Goal: Transaction & Acquisition: Purchase product/service

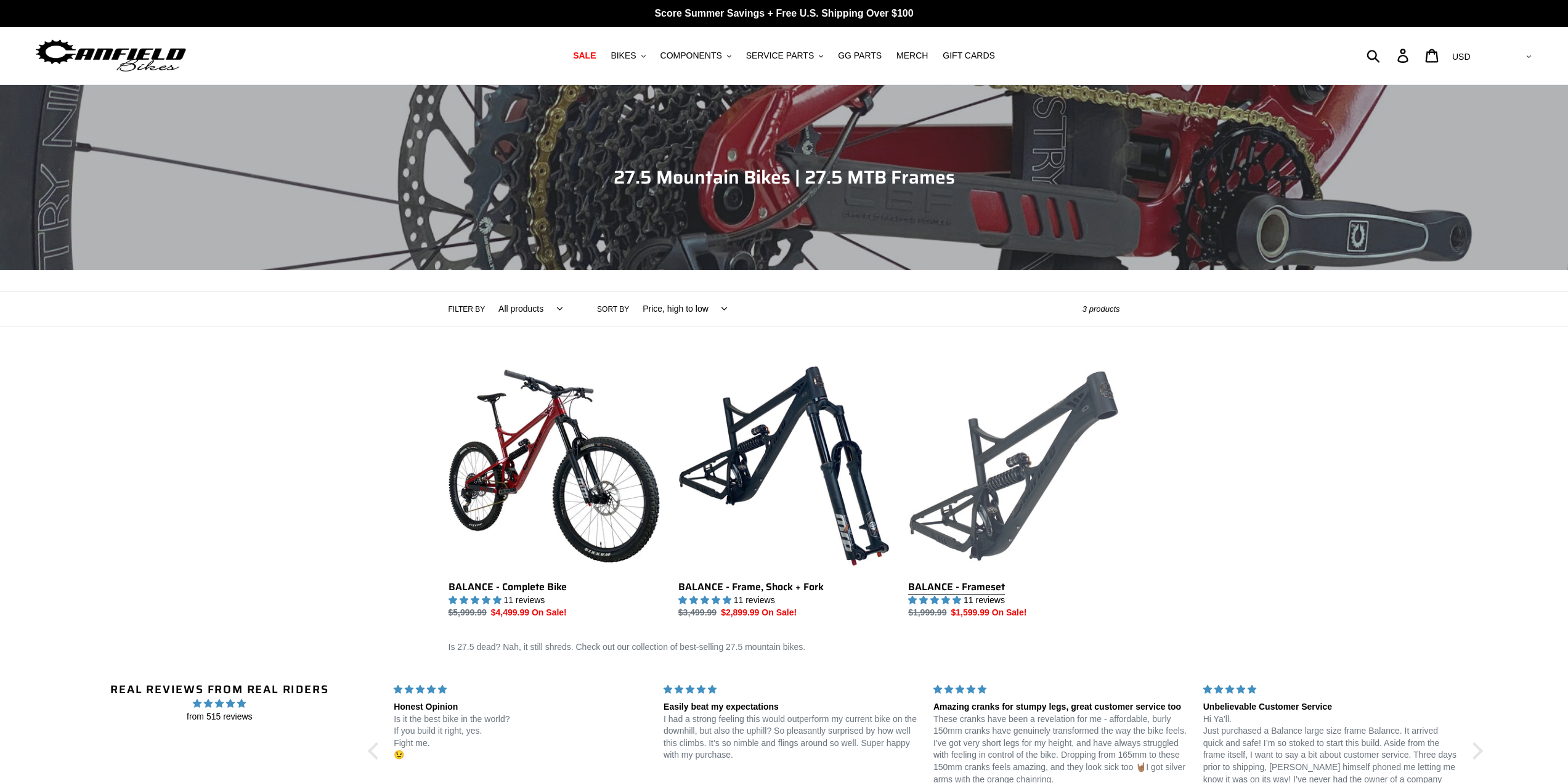
click at [1026, 479] on link "BALANCE - Frameset" at bounding box center [1014, 490] width 211 height 259
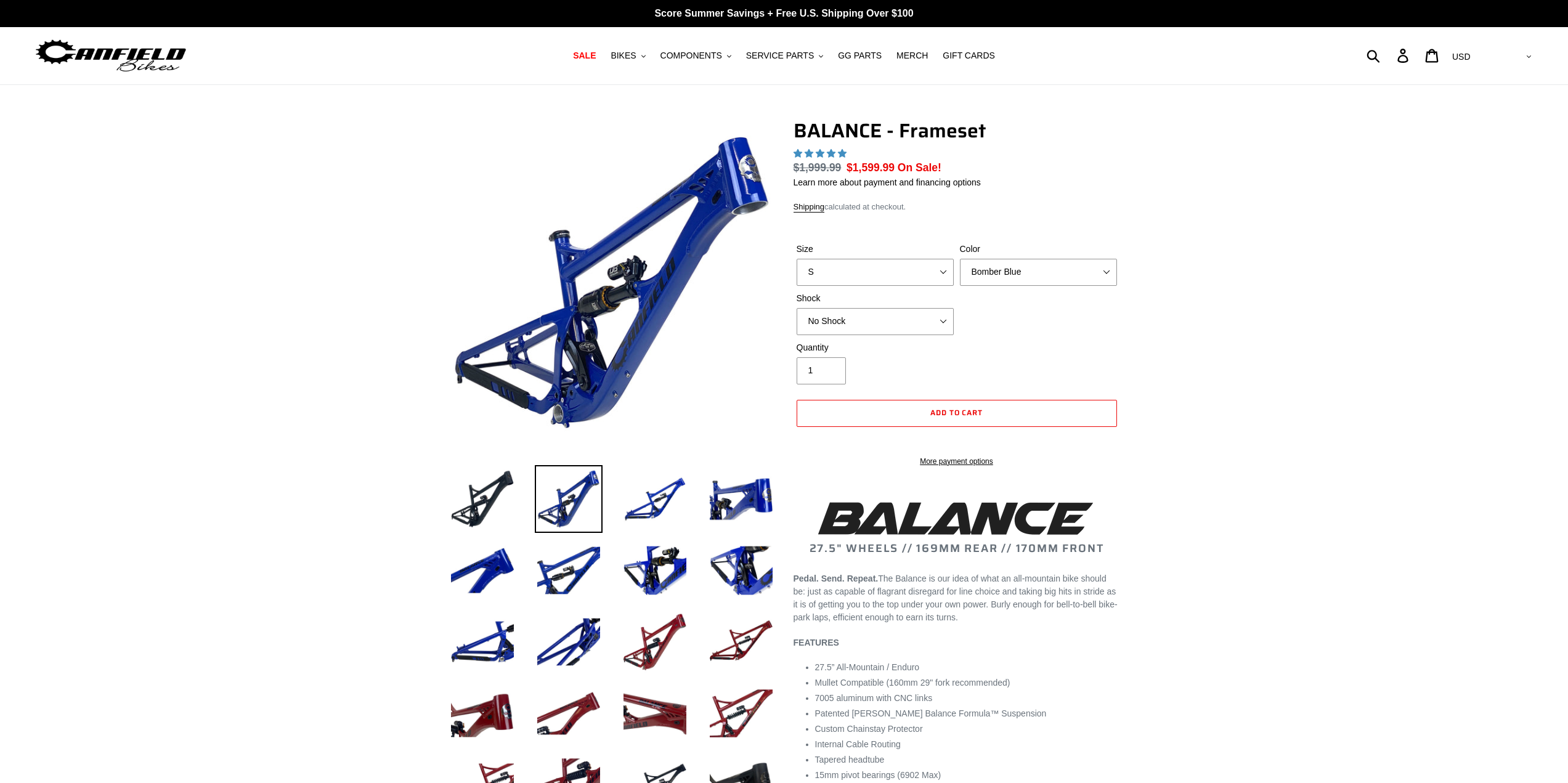
select select "highest-rating"
click at [914, 274] on select "S M L XL" at bounding box center [875, 272] width 157 height 27
select select "L"
click at [797, 259] on select "S M L XL" at bounding box center [875, 272] width 157 height 27
click at [1017, 266] on select "Bomber Blue Goat's Blood Stealth Black" at bounding box center [1038, 272] width 157 height 27
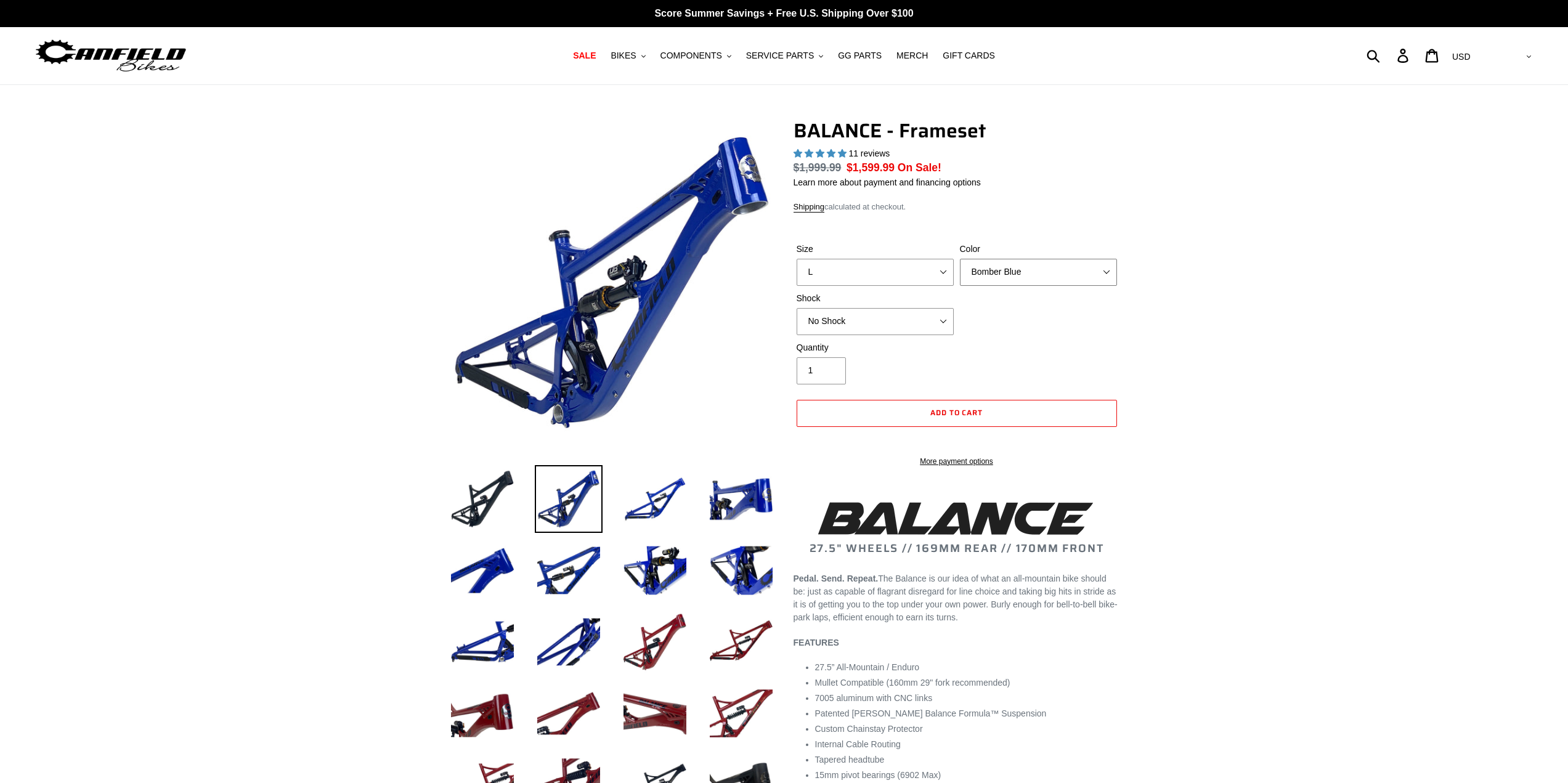
select select "Stealth Black"
click at [960, 259] on select "Bomber Blue Goat's Blood Stealth Black" at bounding box center [1038, 272] width 157 height 27
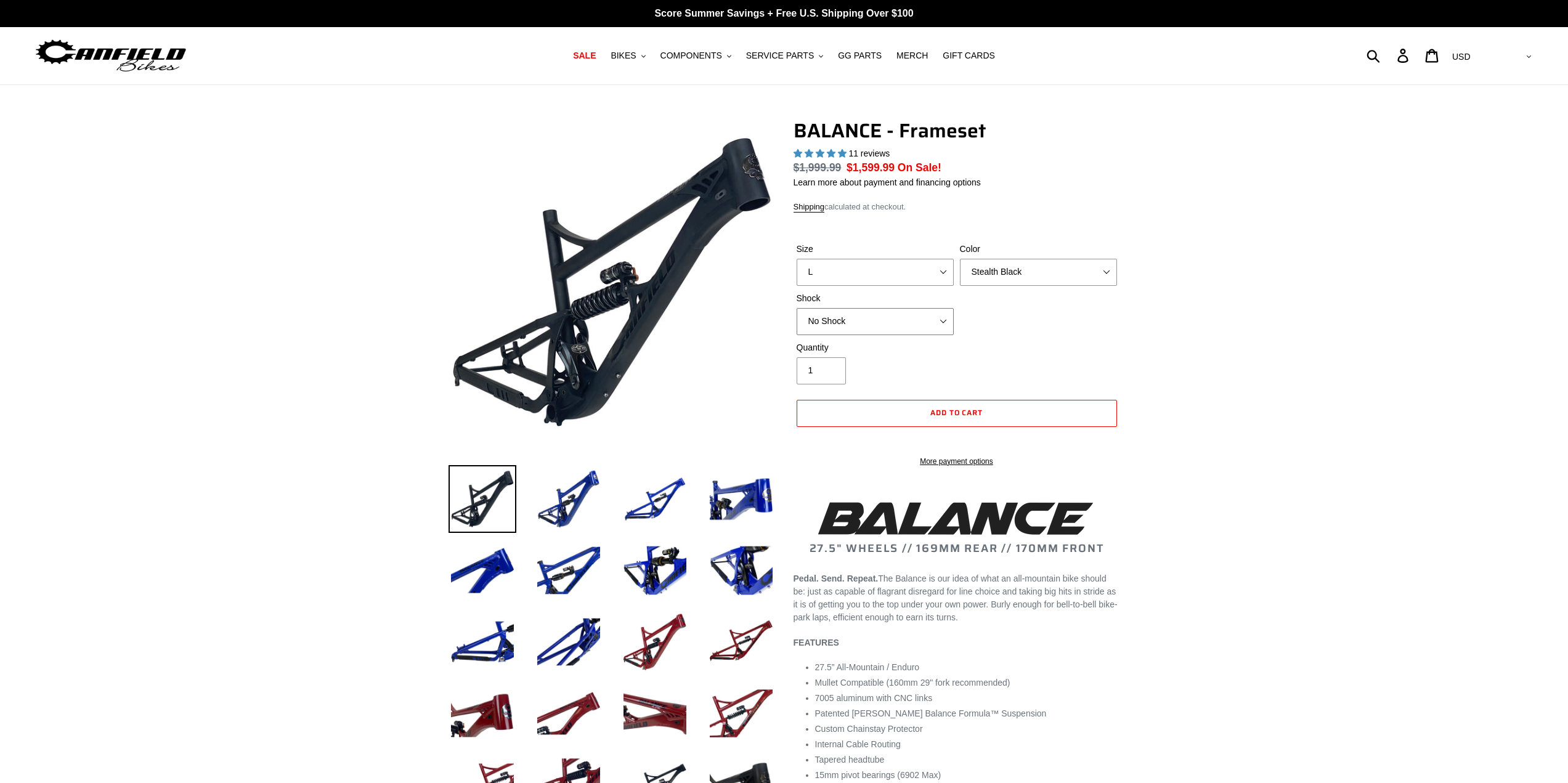
click at [920, 319] on select "No Shock Cane Creek Kitsuma Air Öhlins TTX2 Air EXT Storia V3-S" at bounding box center [875, 321] width 157 height 27
click at [797, 308] on select "No Shock Cane Creek Kitsuma Air Öhlins TTX2 Air EXT Storia V3-S" at bounding box center [875, 321] width 157 height 27
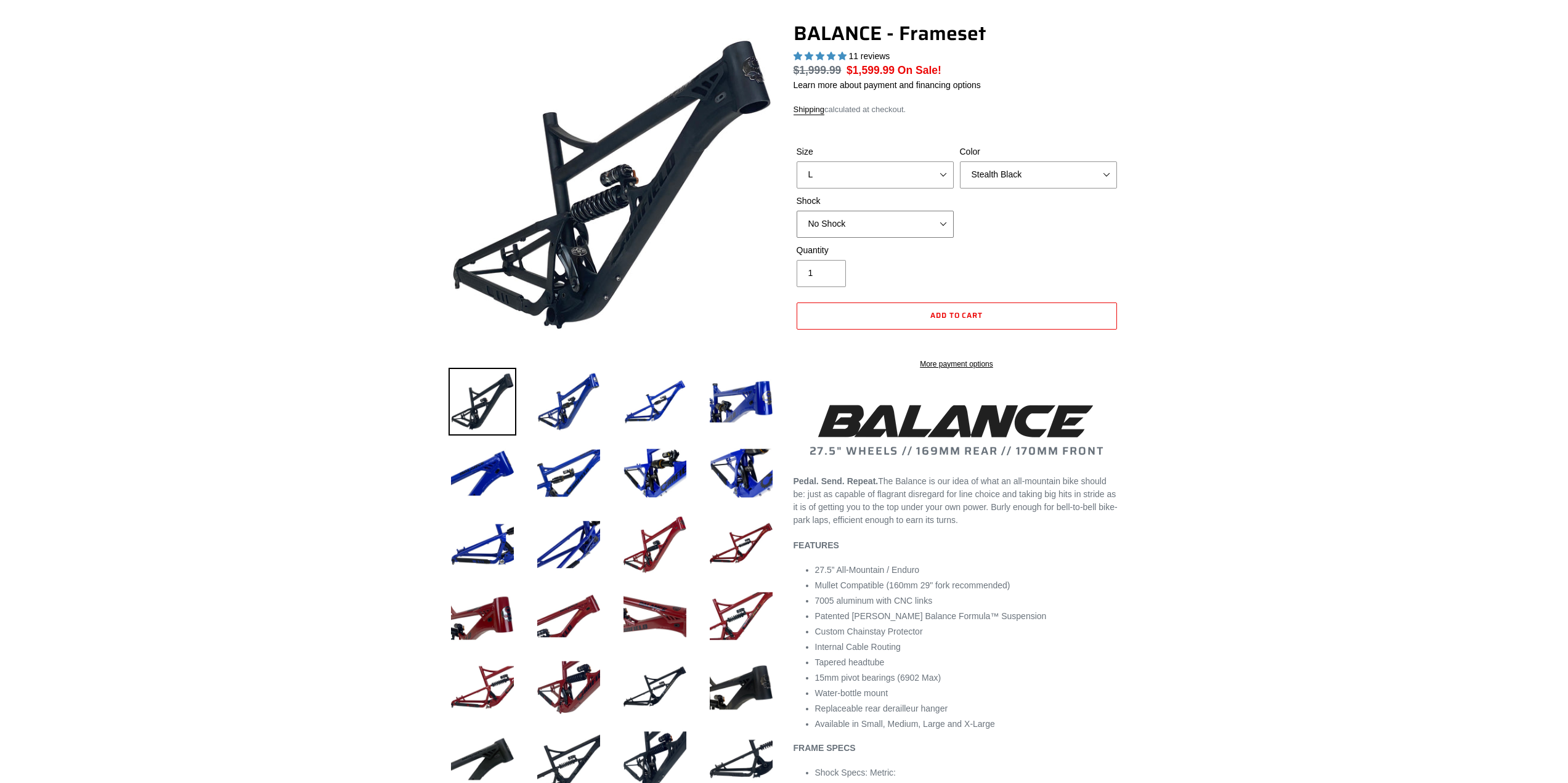
scroll to position [123, 0]
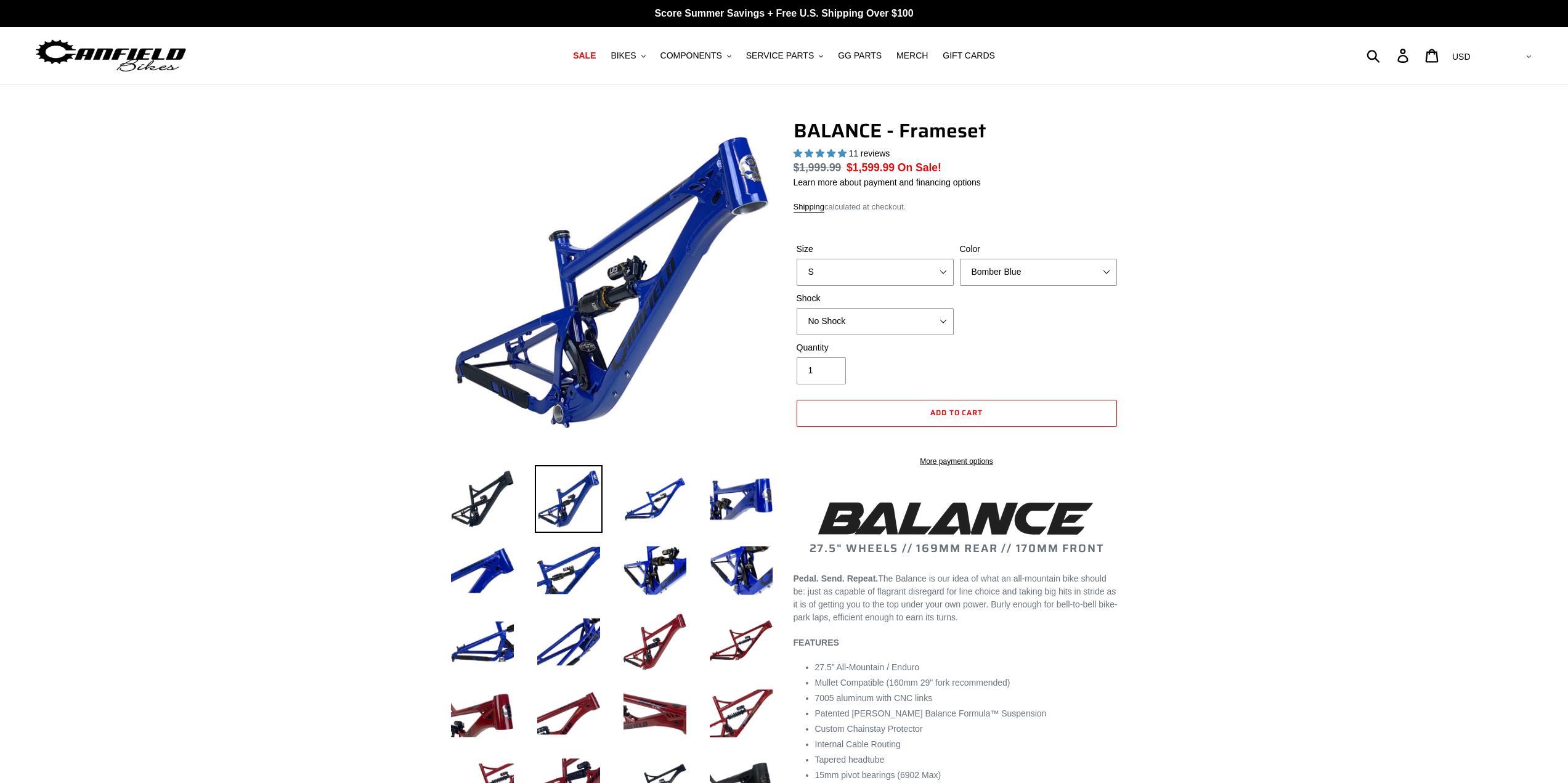
select select "highest-rating"
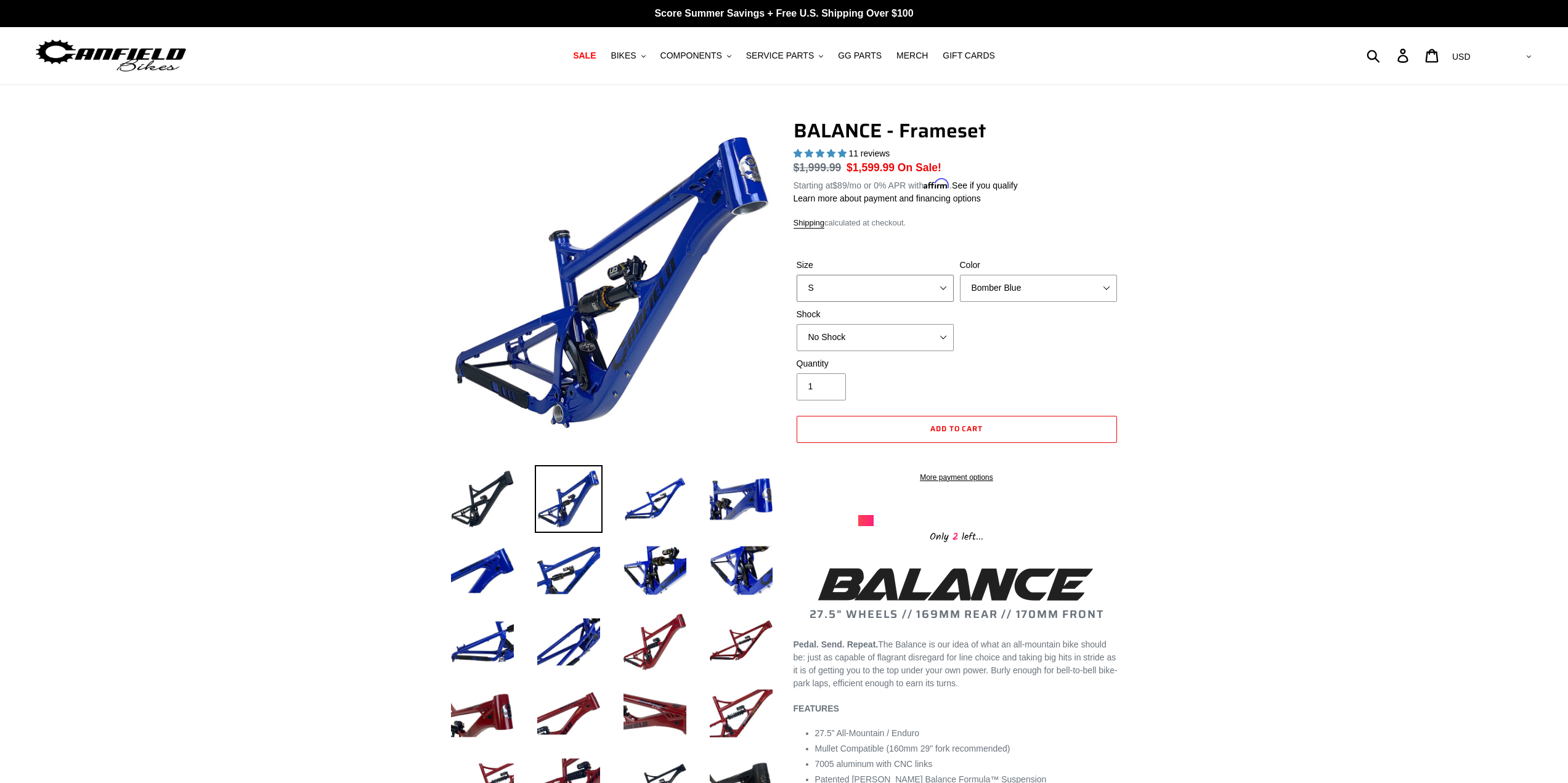
click at [941, 286] on select "S M L XL" at bounding box center [875, 288] width 157 height 27
select select "L"
click at [797, 275] on select "S M L XL" at bounding box center [875, 288] width 157 height 27
click at [1012, 295] on select "Bomber Blue Goat's Blood Stealth Black" at bounding box center [1038, 288] width 157 height 27
click at [960, 275] on select "Bomber Blue Goat's Blood Stealth Black" at bounding box center [1038, 288] width 157 height 27
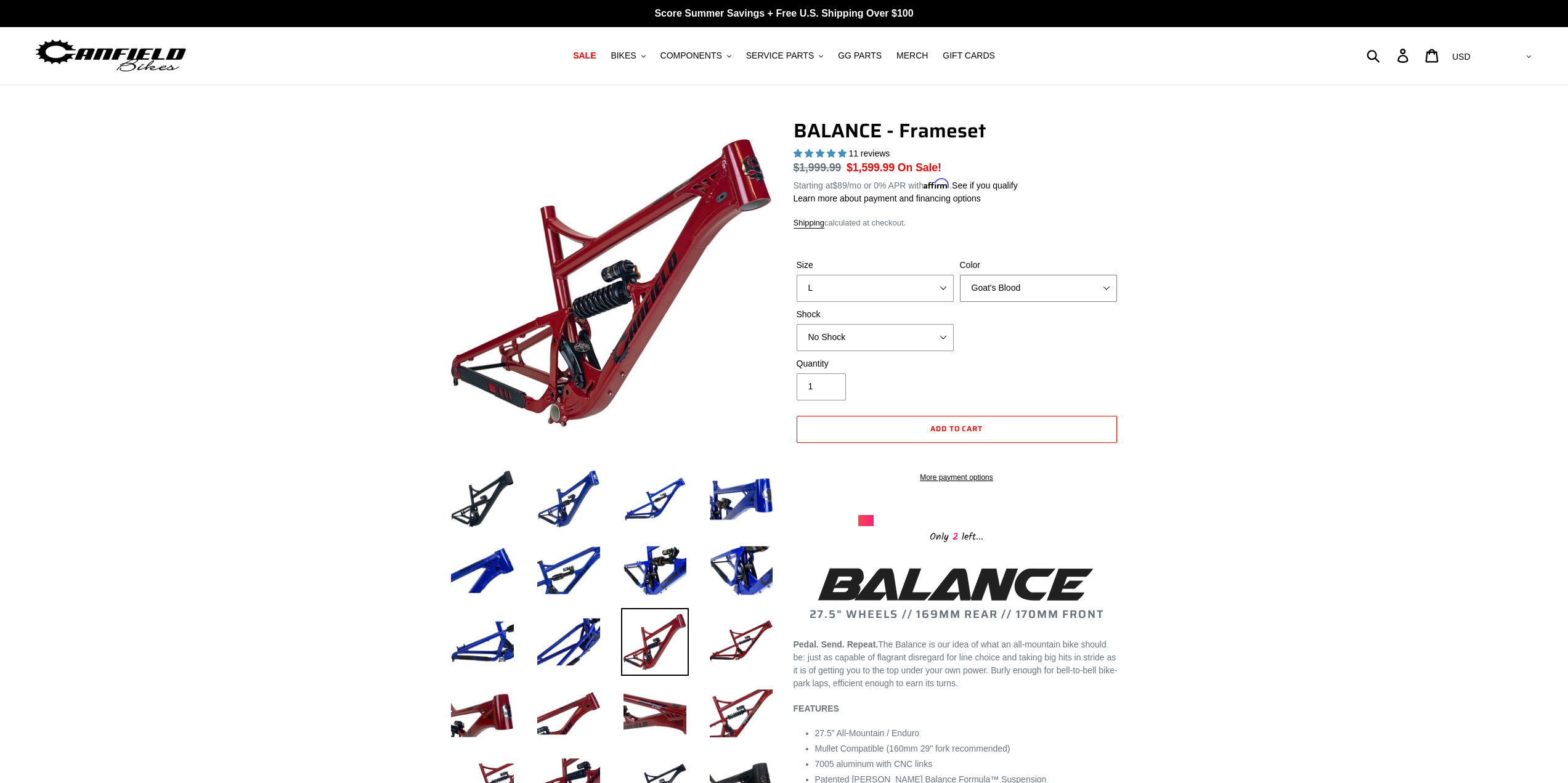
click at [1041, 283] on select "Bomber Blue Goat's Blood Stealth Black" at bounding box center [1038, 288] width 157 height 27
select select "Bomber Blue"
click at [960, 275] on select "Bomber Blue Goat's Blood Stealth Black" at bounding box center [1038, 288] width 157 height 27
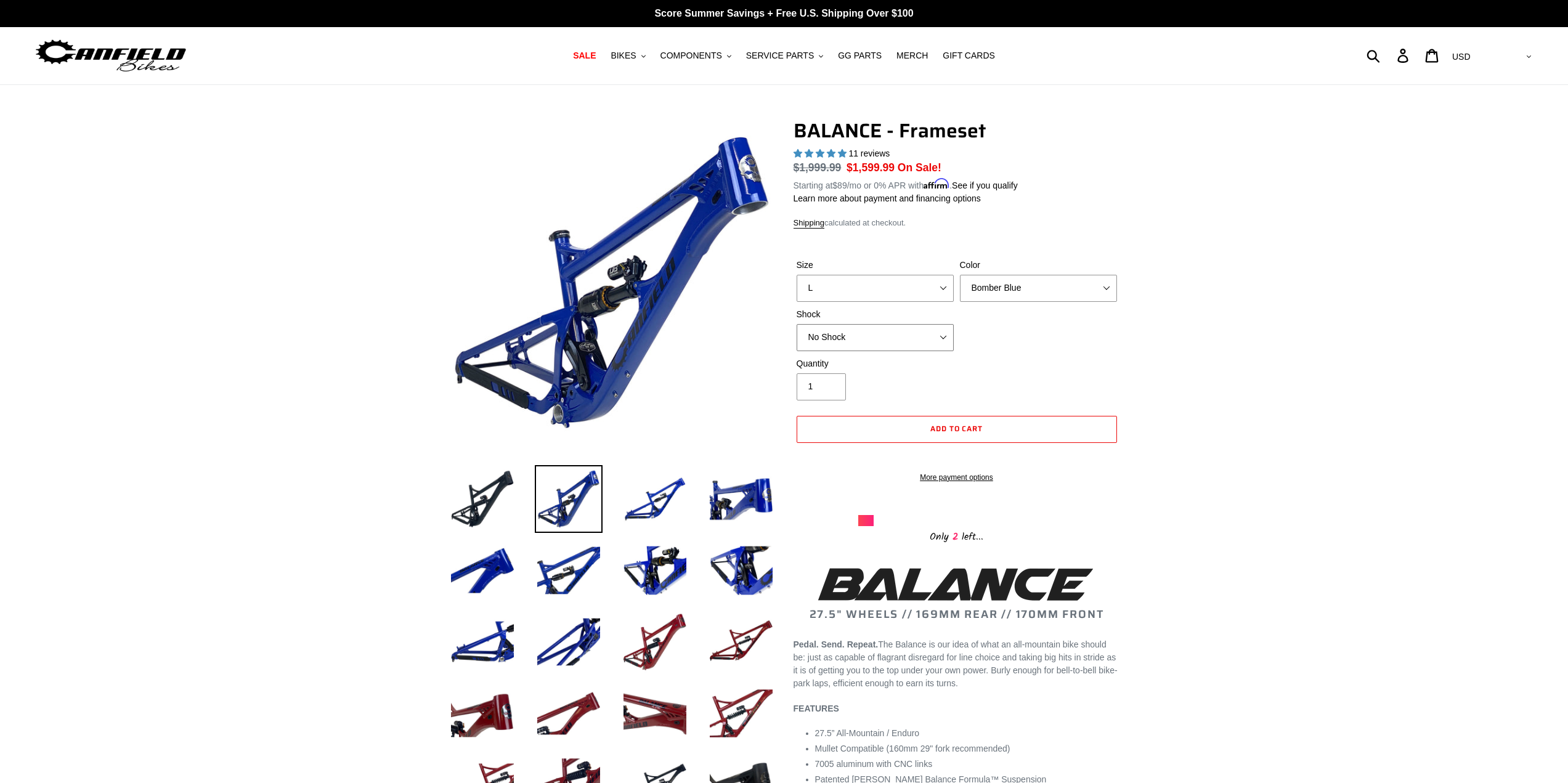
click at [948, 335] on select "No Shock Cane Creek Kitsuma Air Öhlins TTX2 Air EXT Storia V3-S" at bounding box center [875, 337] width 157 height 27
click at [797, 324] on select "No Shock Cane Creek Kitsuma Air Öhlins TTX2 Air EXT Storia V3-S" at bounding box center [875, 337] width 157 height 27
click at [942, 331] on select "No Shock Cane Creek Kitsuma Air Öhlins TTX2 Air EXT Storia V3-S" at bounding box center [875, 337] width 157 height 27
click at [797, 324] on select "No Shock Cane Creek Kitsuma Air Öhlins TTX2 Air EXT Storia V3-S" at bounding box center [875, 337] width 157 height 27
click at [929, 334] on select "No Shock Cane Creek Kitsuma Air Öhlins TTX2 Air EXT Storia V3-S" at bounding box center [875, 337] width 157 height 27
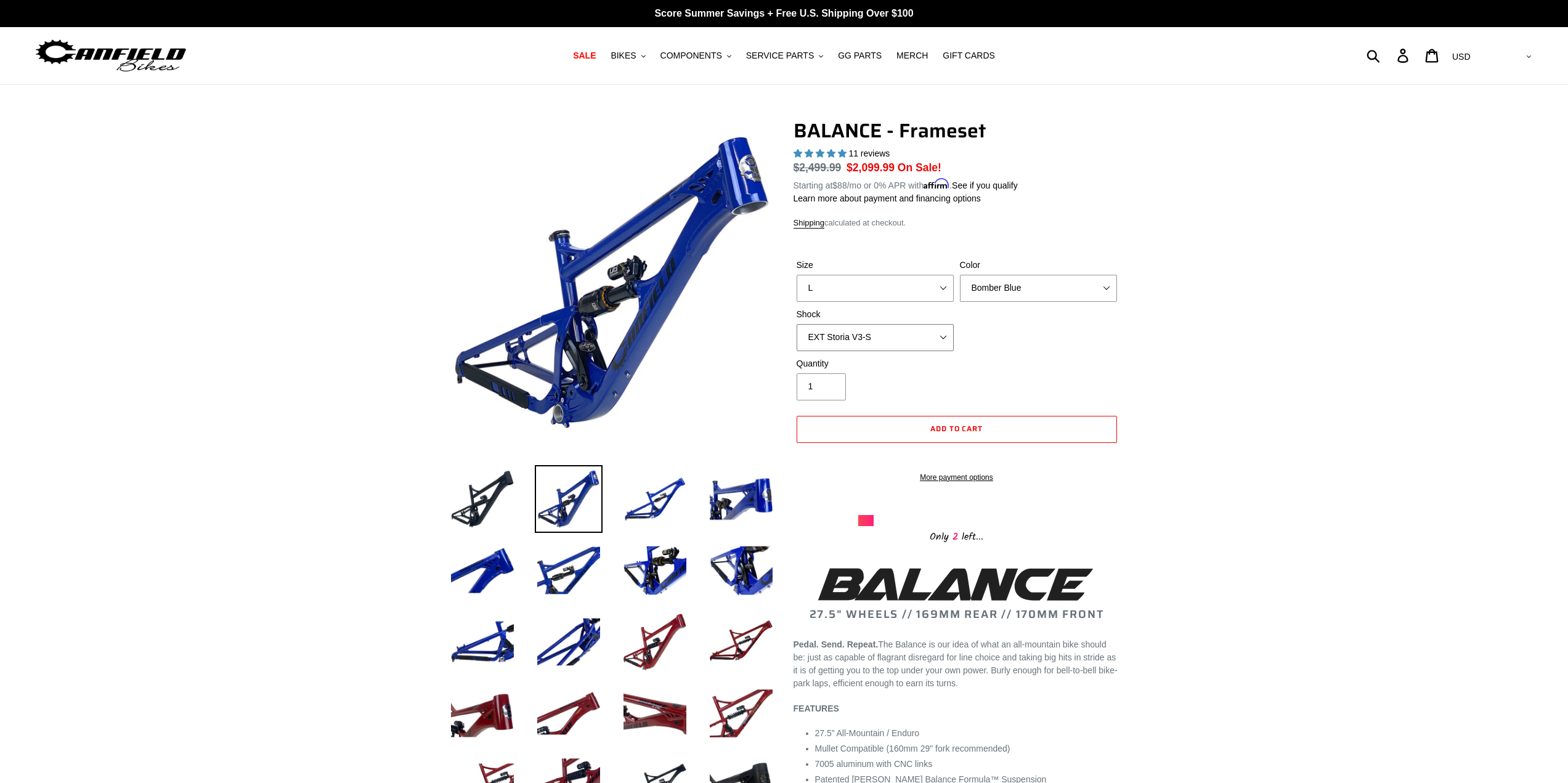
click at [797, 324] on select "No Shock Cane Creek Kitsuma Air Öhlins TTX2 Air EXT Storia V3-S" at bounding box center [875, 337] width 157 height 27
click at [927, 342] on select "No Shock Cane Creek Kitsuma Air Öhlins TTX2 Air EXT Storia V3-S" at bounding box center [875, 337] width 157 height 27
select select "Cane Creek Kitsuma Air"
click at [797, 324] on select "No Shock Cane Creek Kitsuma Air Öhlins TTX2 Air EXT Storia V3-S" at bounding box center [875, 337] width 157 height 27
click at [1079, 362] on div "Quantity 1" at bounding box center [957, 382] width 326 height 49
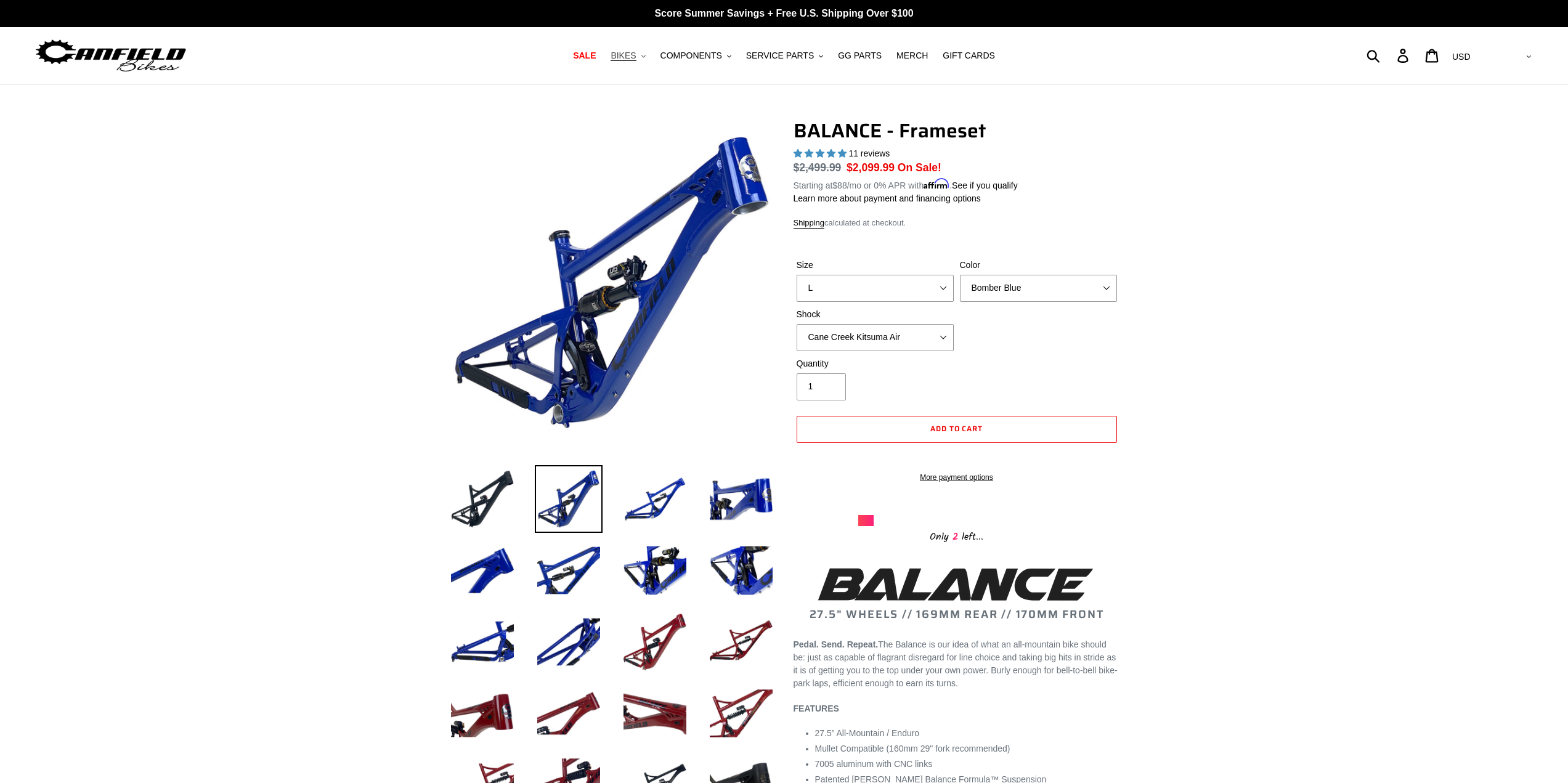
click at [651, 61] on button "BIKES .cls-1{fill:#231f20}" at bounding box center [627, 56] width 47 height 17
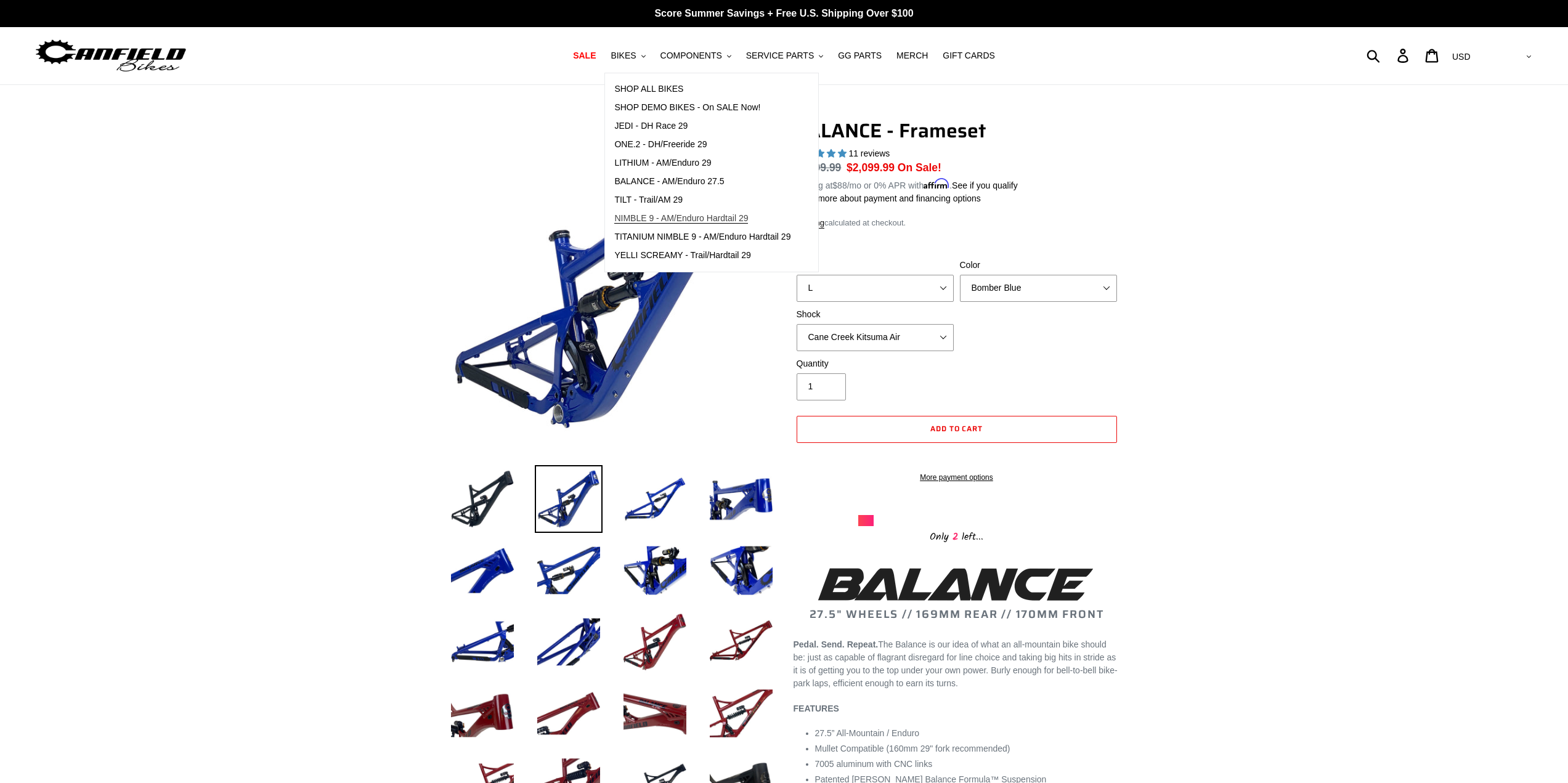
click at [684, 222] on span "NIMBLE 9 - AM/Enduro Hardtail 29" at bounding box center [681, 218] width 134 height 11
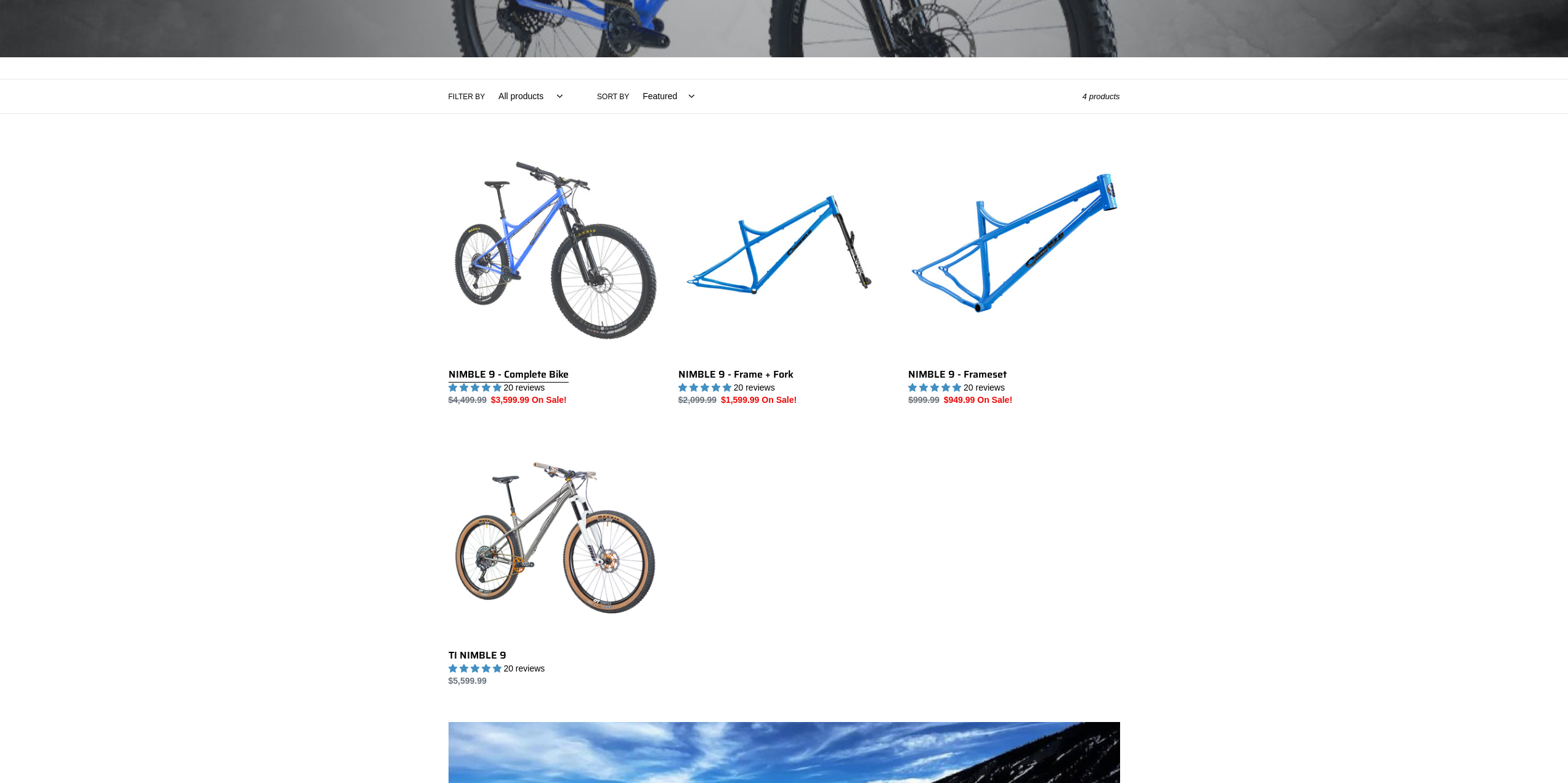
scroll to position [246, 0]
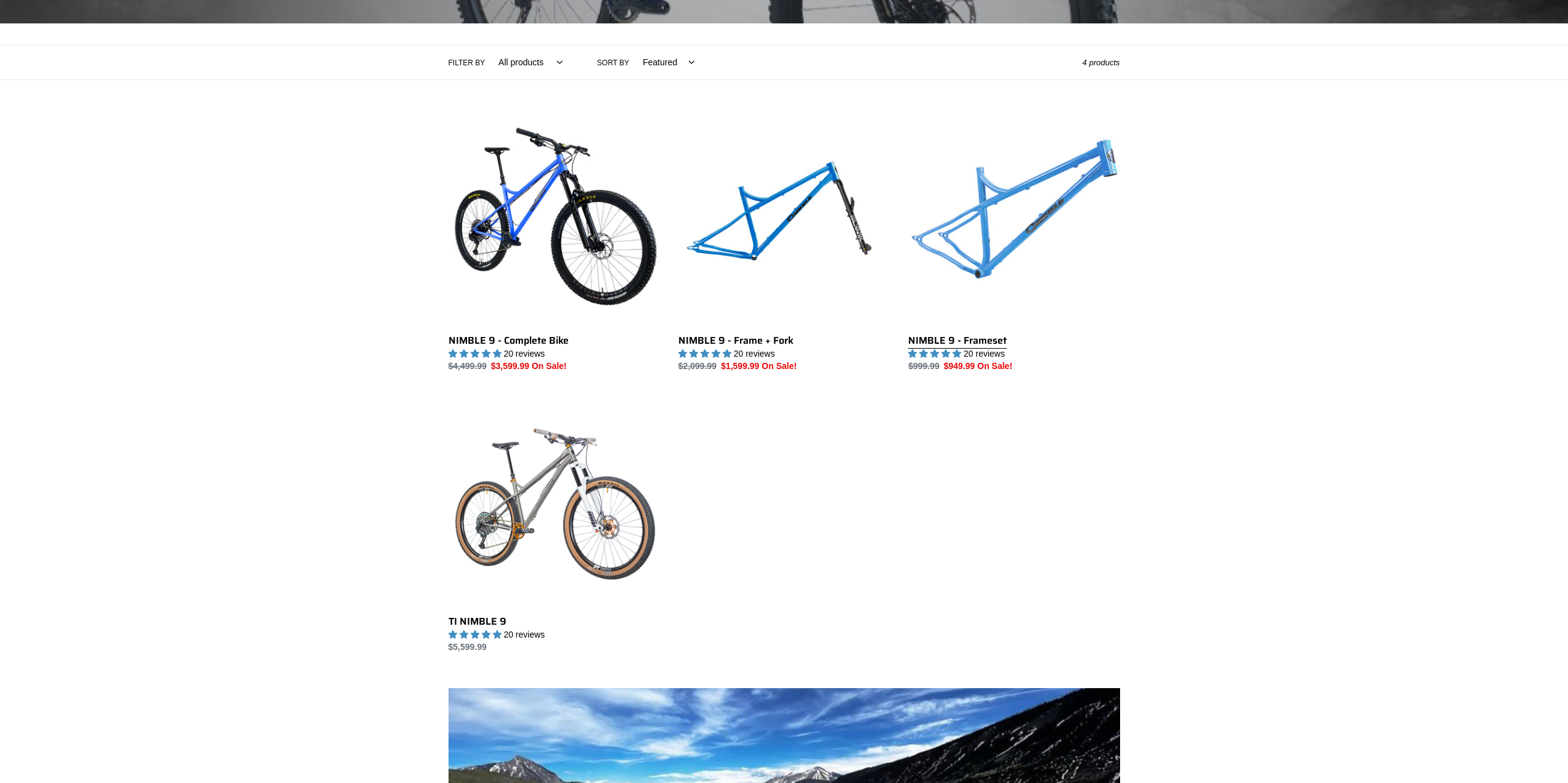
click at [972, 342] on link "NIMBLE 9 - Frameset" at bounding box center [1014, 243] width 211 height 259
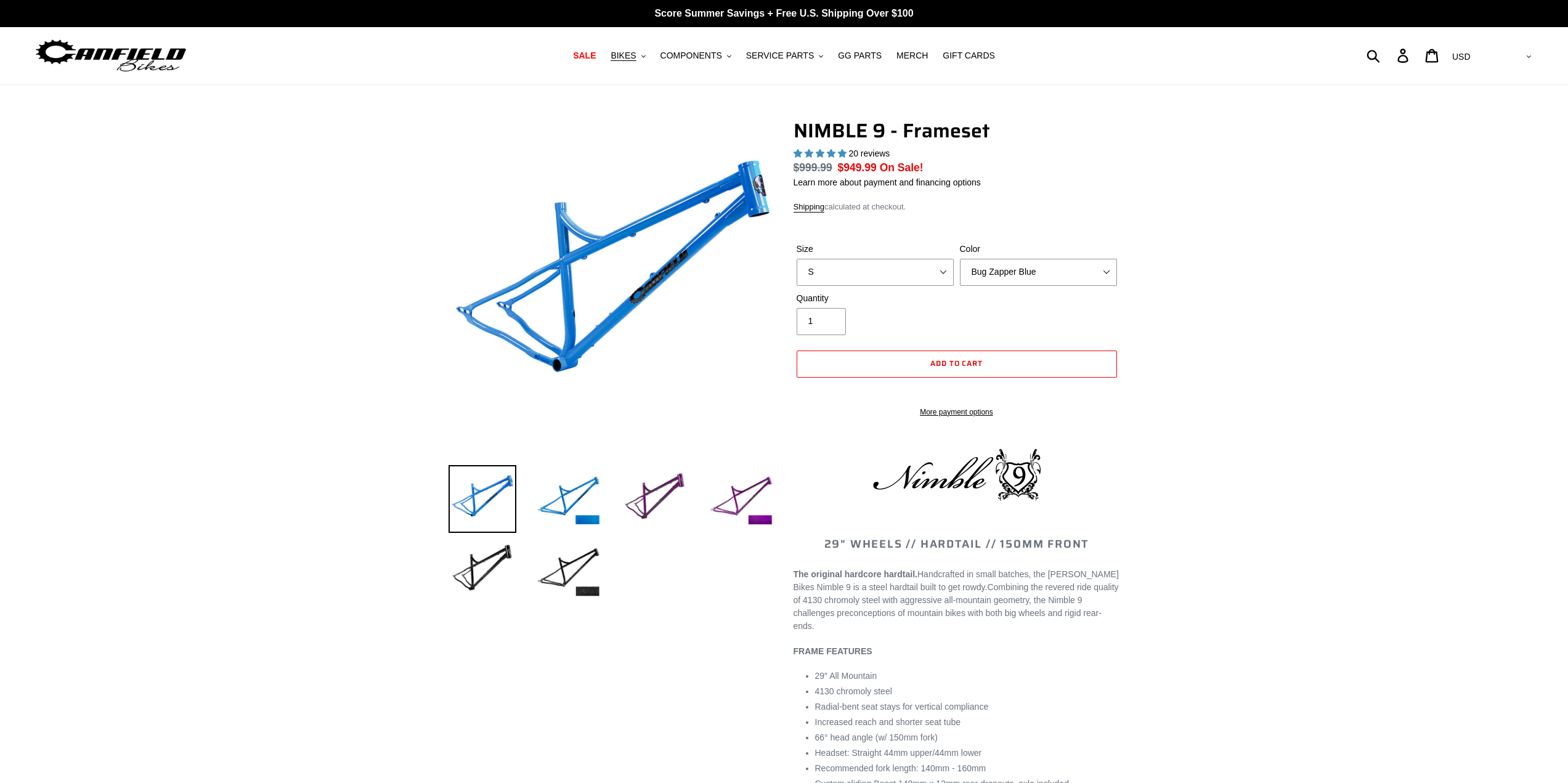
select select "highest-rating"
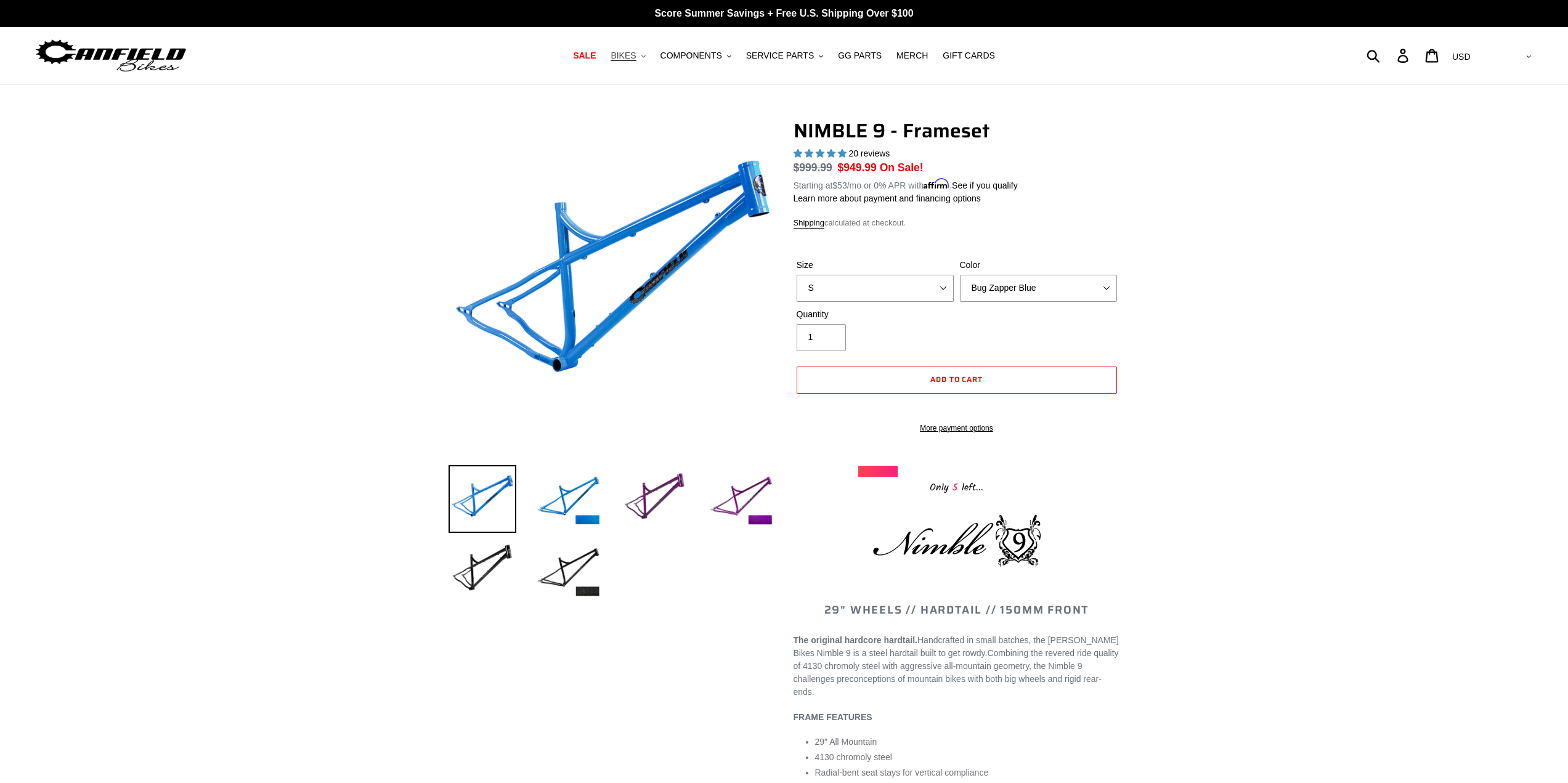
click at [636, 55] on span "BIKES" at bounding box center [623, 56] width 25 height 11
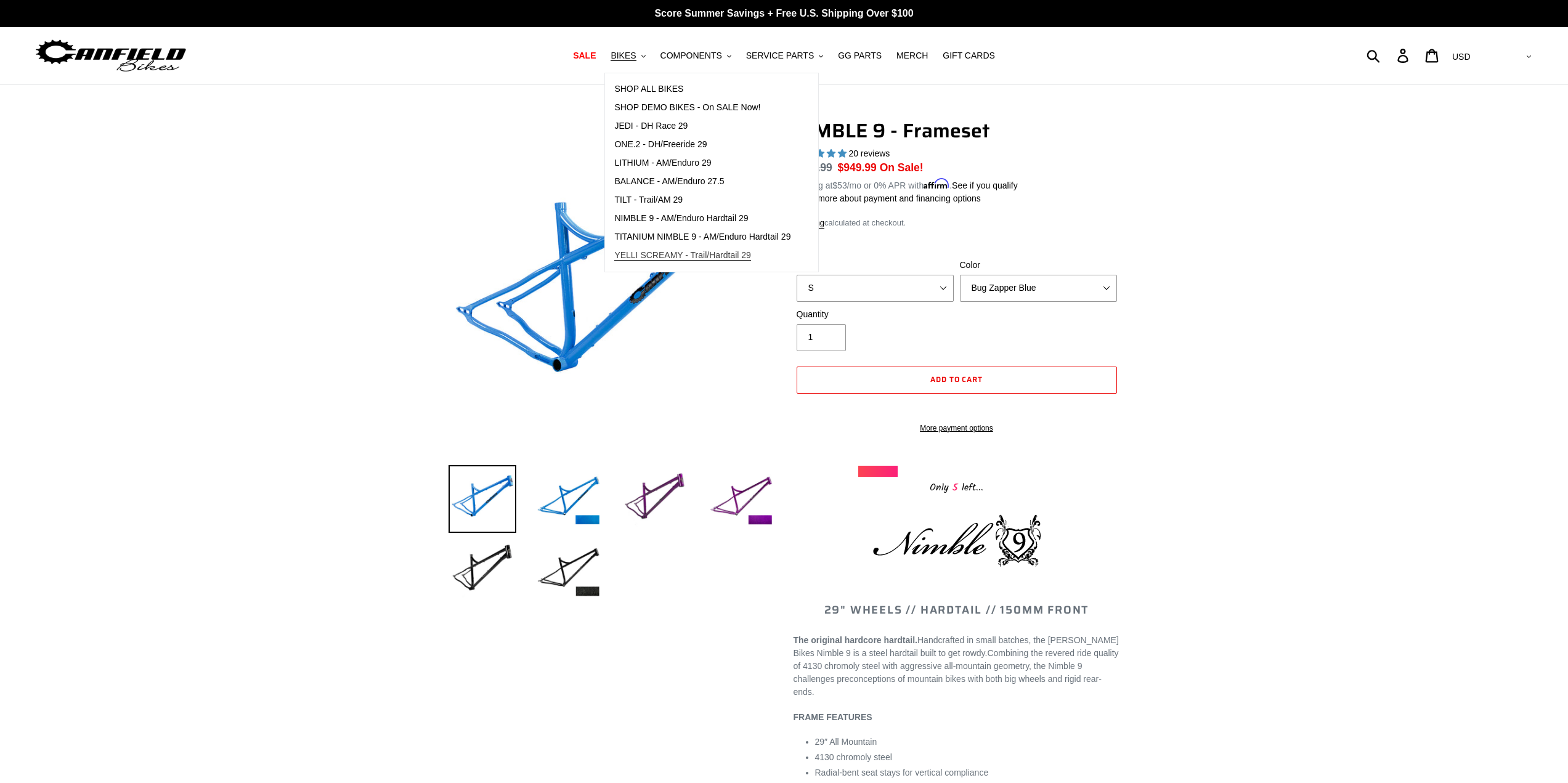
click at [691, 254] on span "YELLI SCREAMY - Trail/Hardtail 29" at bounding box center [682, 255] width 137 height 11
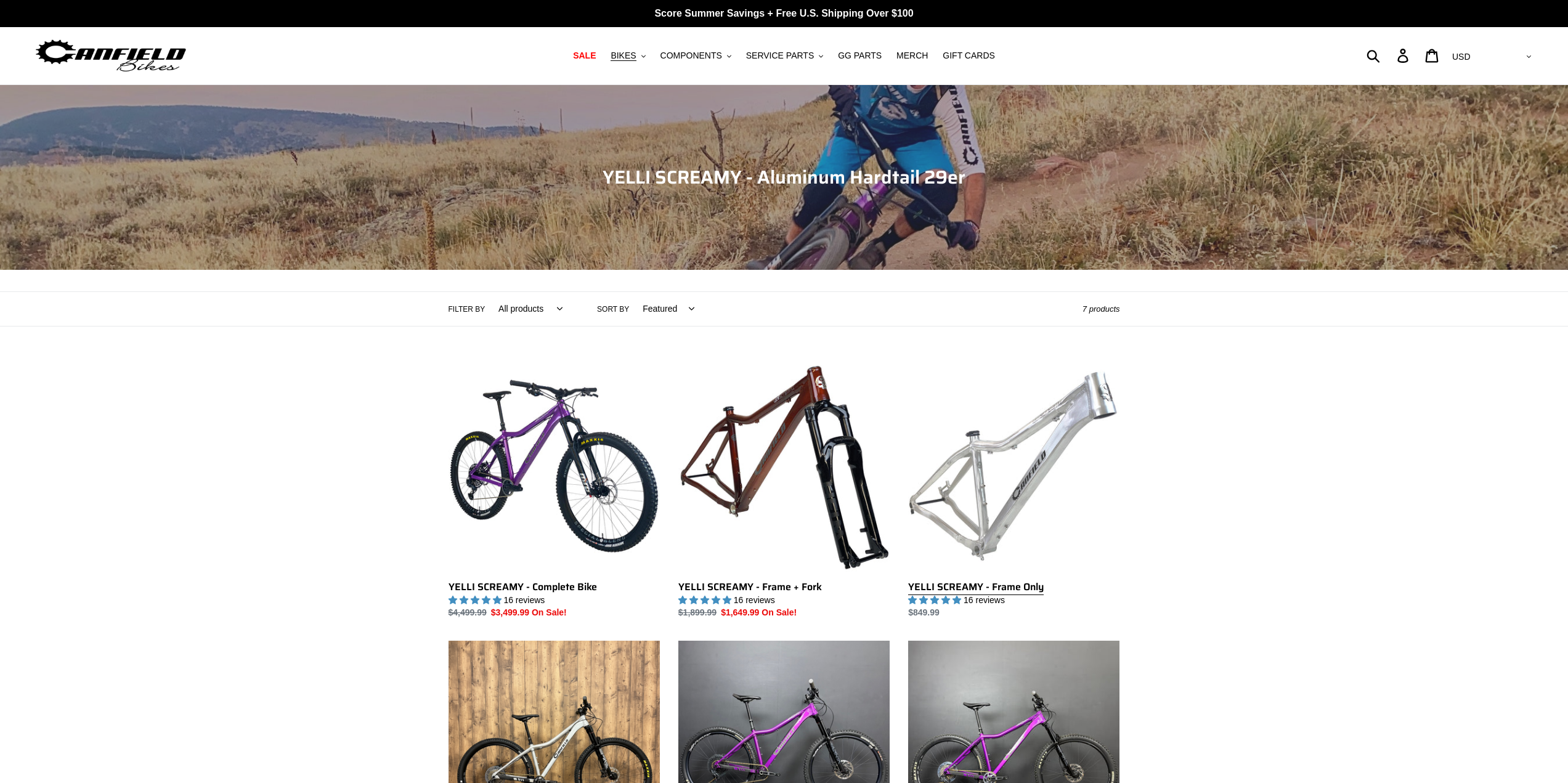
click at [1022, 457] on link "YELLI SCREAMY - Frame Only" at bounding box center [1014, 490] width 211 height 259
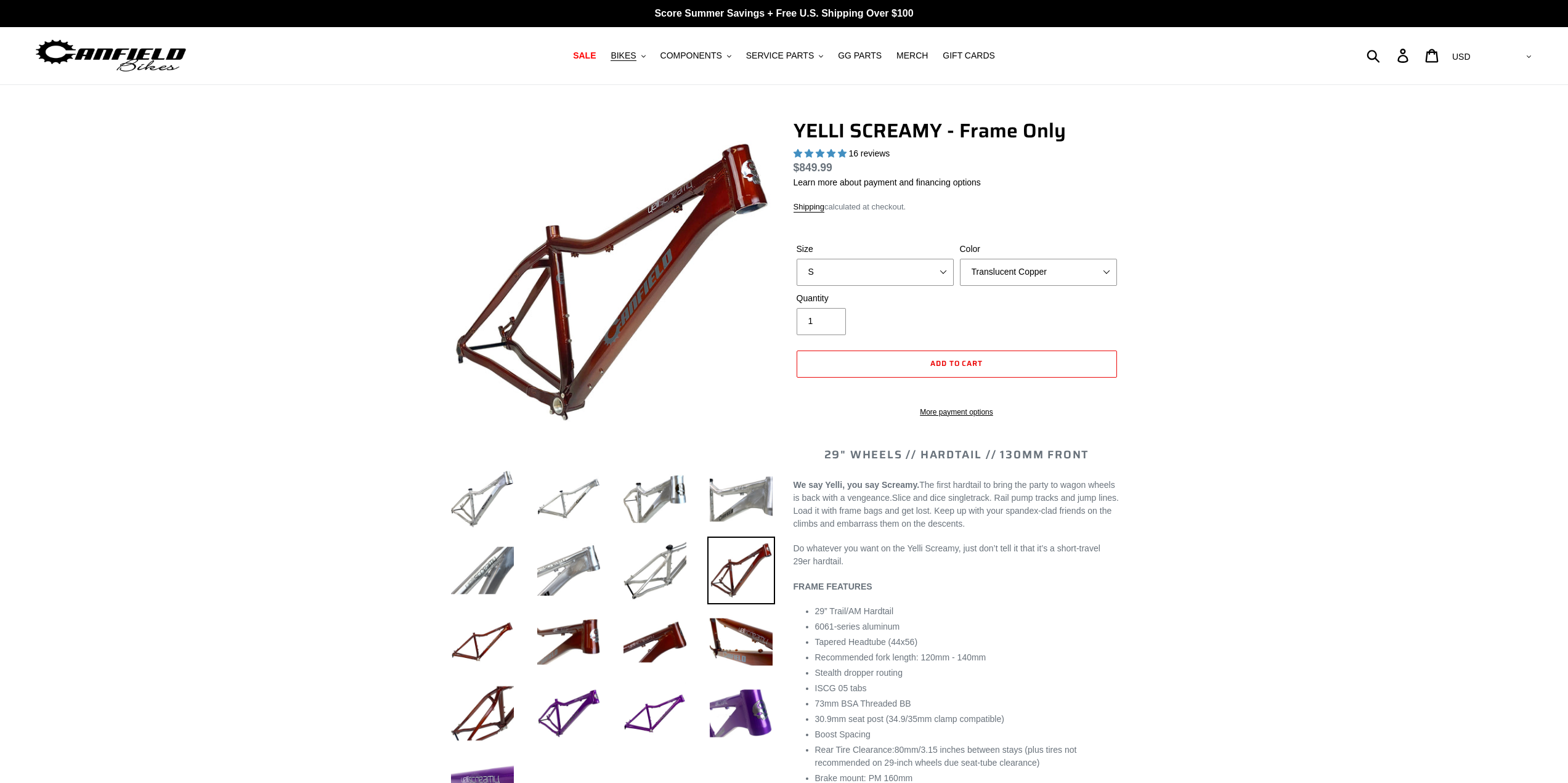
select select "highest-rating"
click at [941, 272] on select "S M L XL" at bounding box center [875, 272] width 157 height 27
select select "L"
click at [797, 259] on select "S M L XL" at bounding box center [875, 272] width 157 height 27
click at [1014, 277] on select "Translucent Copper Purple Haze Raw" at bounding box center [1038, 272] width 157 height 27
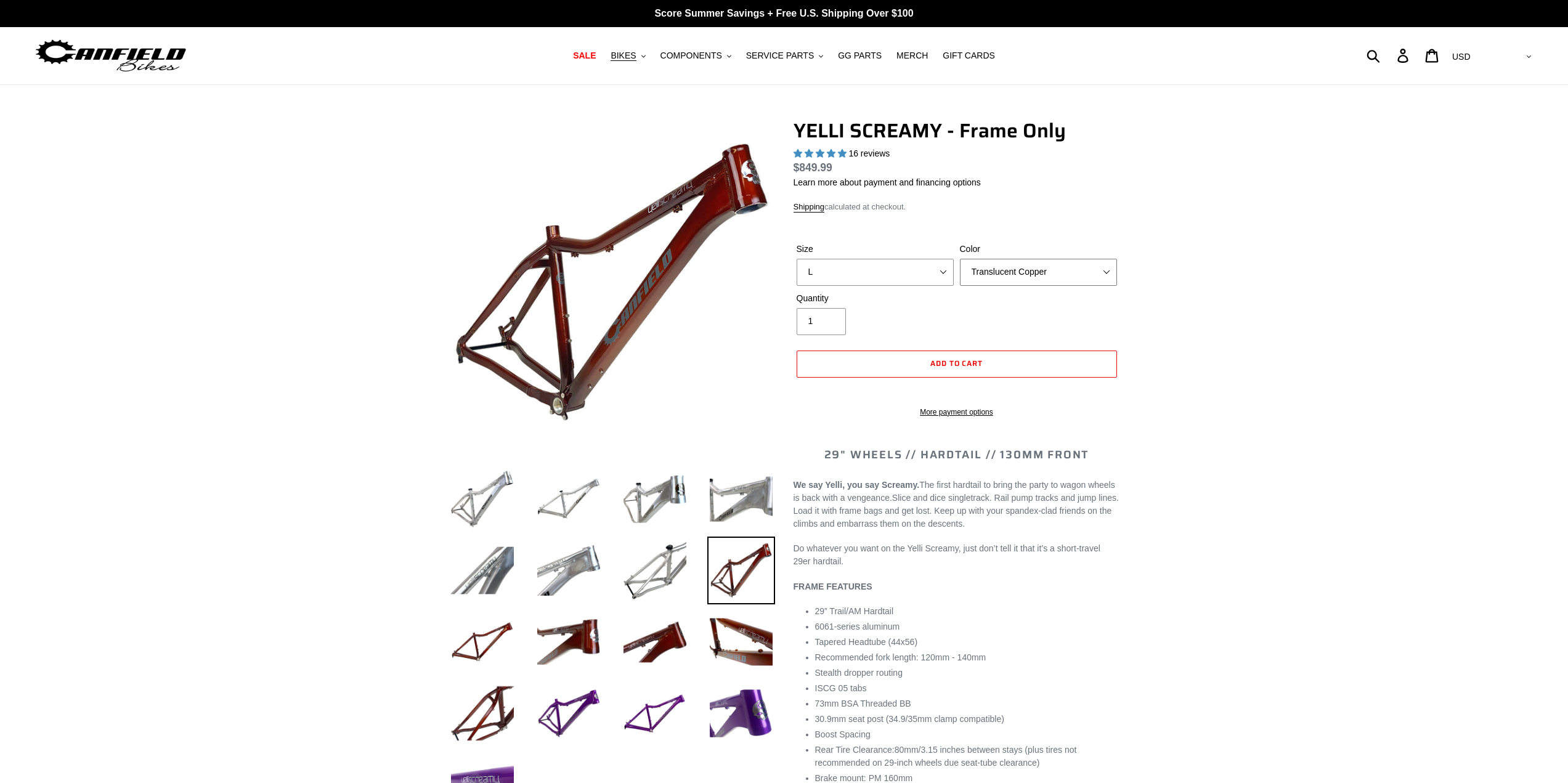
select select "Raw"
click at [960, 259] on select "Translucent Copper Purple Haze Raw" at bounding box center [1038, 272] width 157 height 27
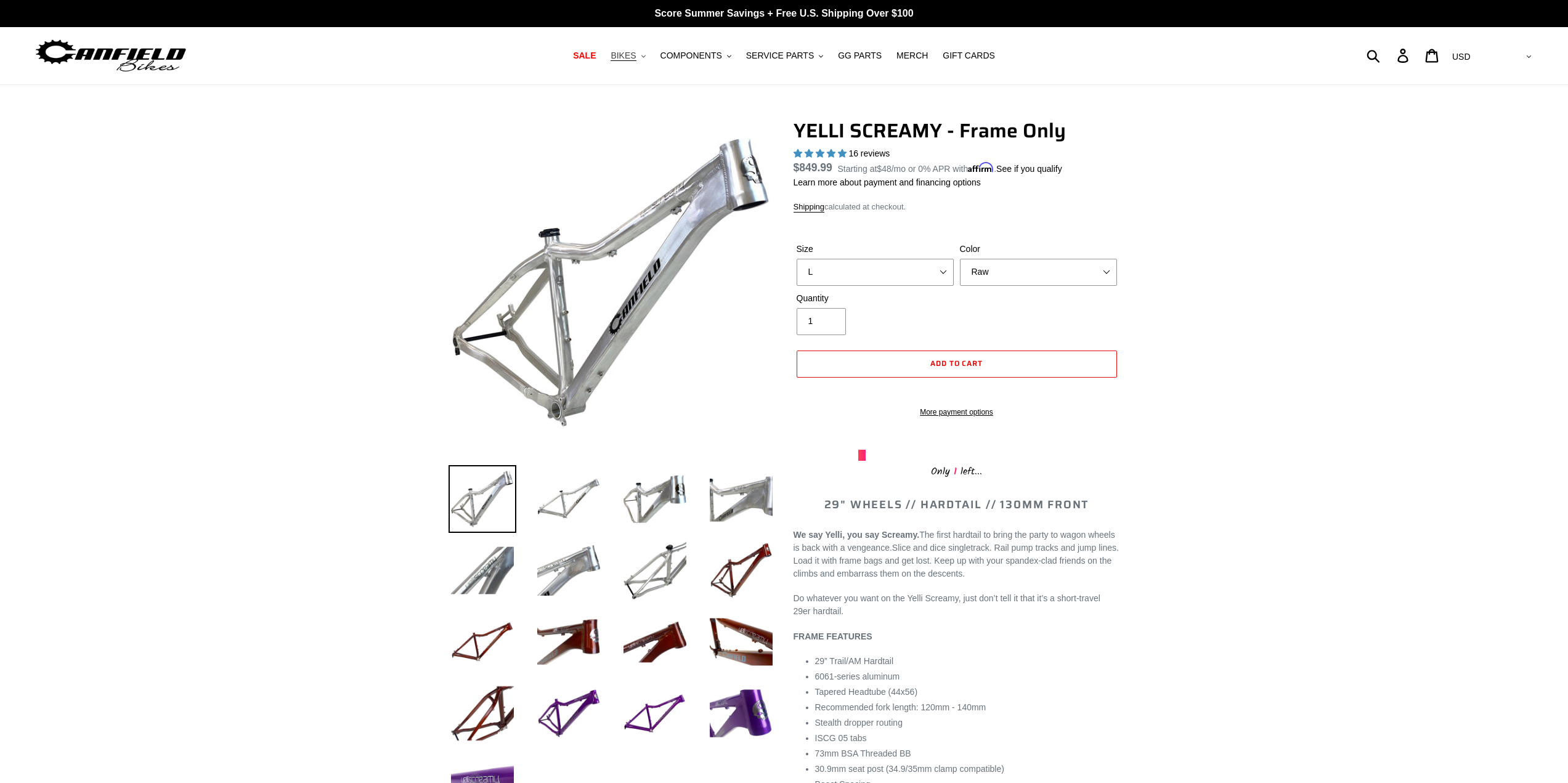
click at [636, 59] on span "BIKES" at bounding box center [623, 56] width 25 height 11
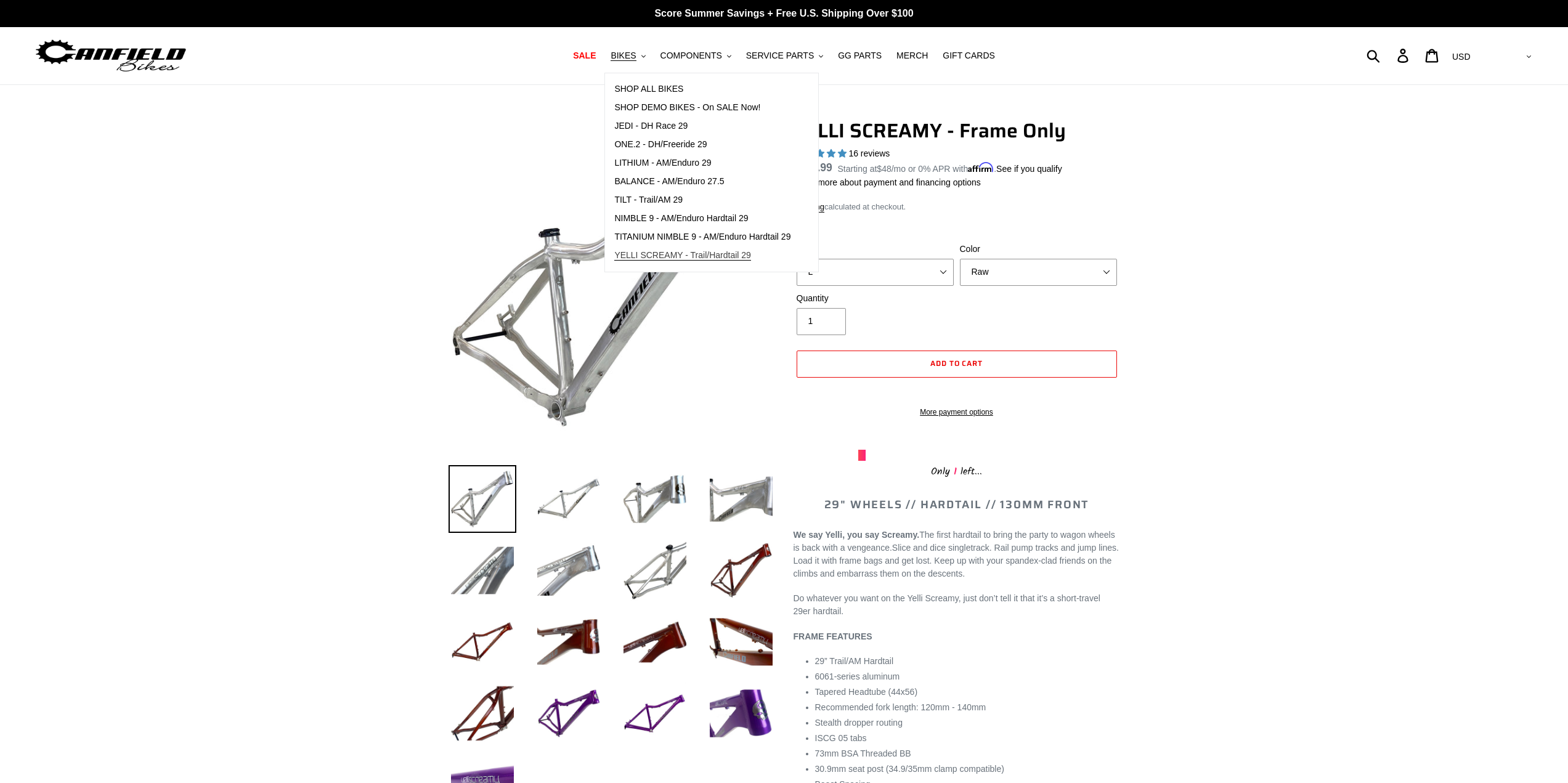
click at [689, 254] on span "YELLI SCREAMY - Trail/Hardtail 29" at bounding box center [682, 255] width 137 height 11
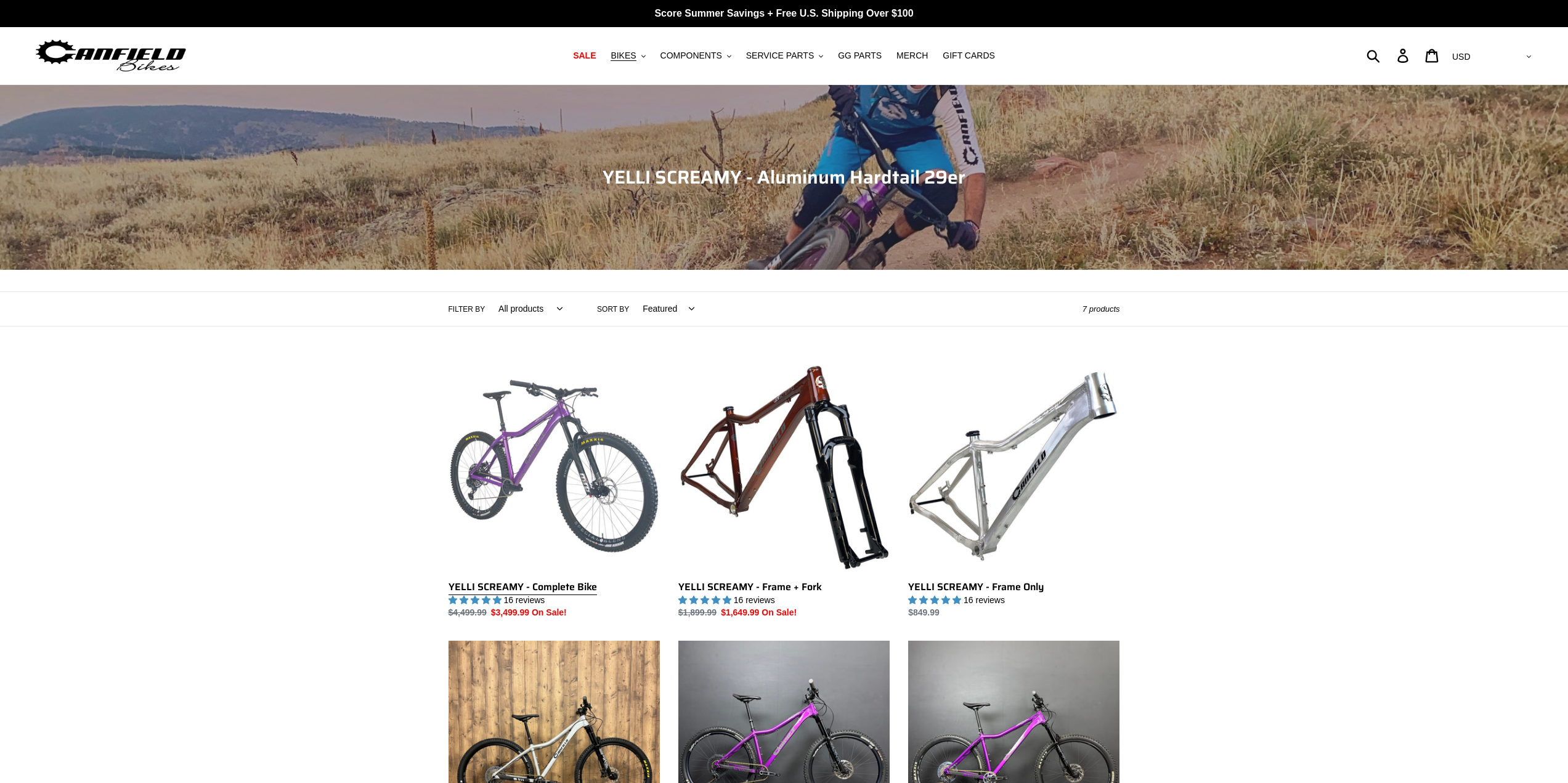
click at [519, 457] on link "YELLI SCREAMY - Complete Bike" at bounding box center [554, 490] width 211 height 259
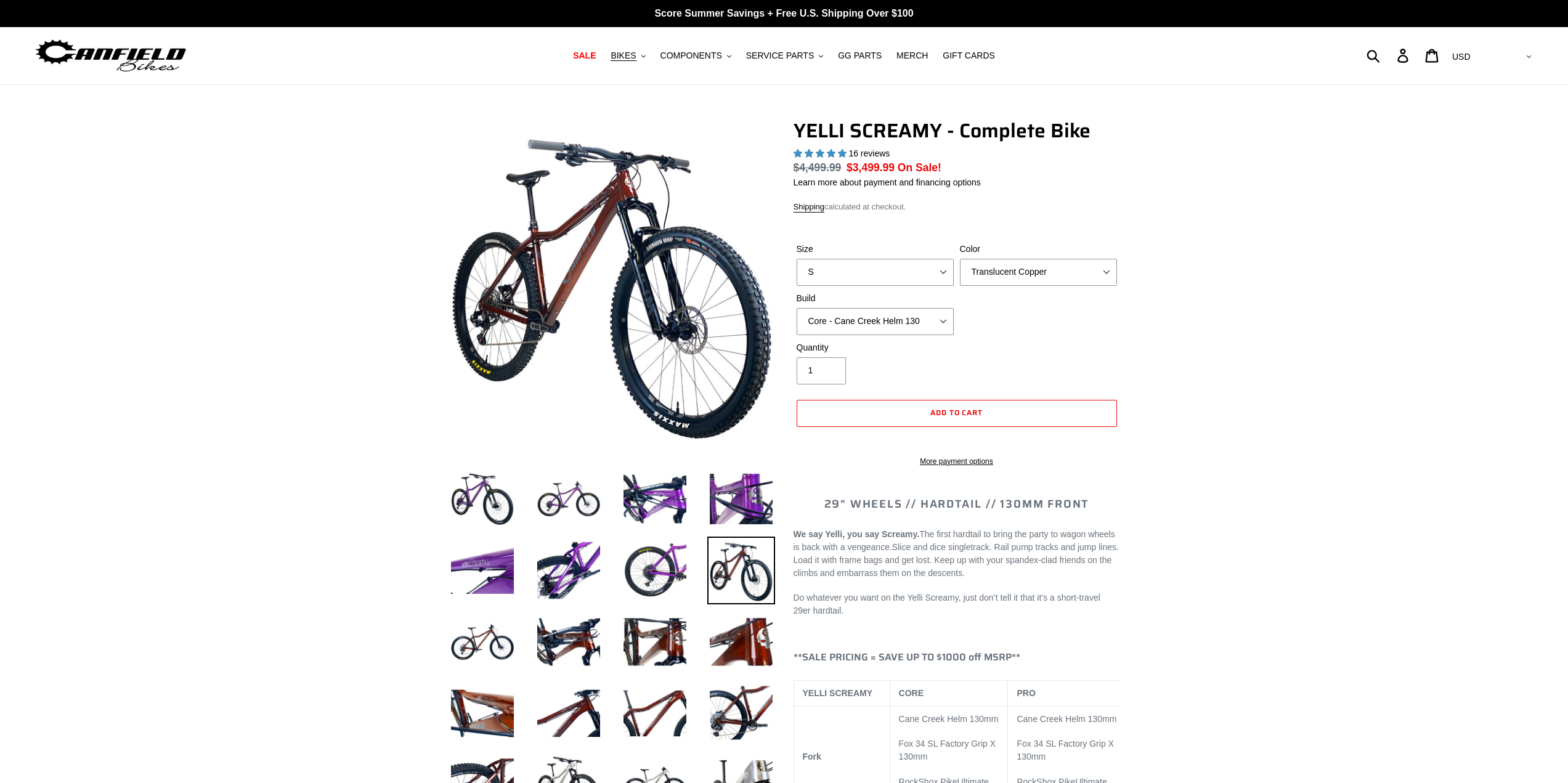
select select "highest-rating"
click at [957, 268] on div "Color Translucent Copper Purple Haze Raw" at bounding box center [1038, 264] width 163 height 43
click at [950, 268] on select "S M L XL" at bounding box center [875, 272] width 157 height 27
select select "L"
click at [797, 259] on select "S M L XL" at bounding box center [875, 272] width 157 height 27
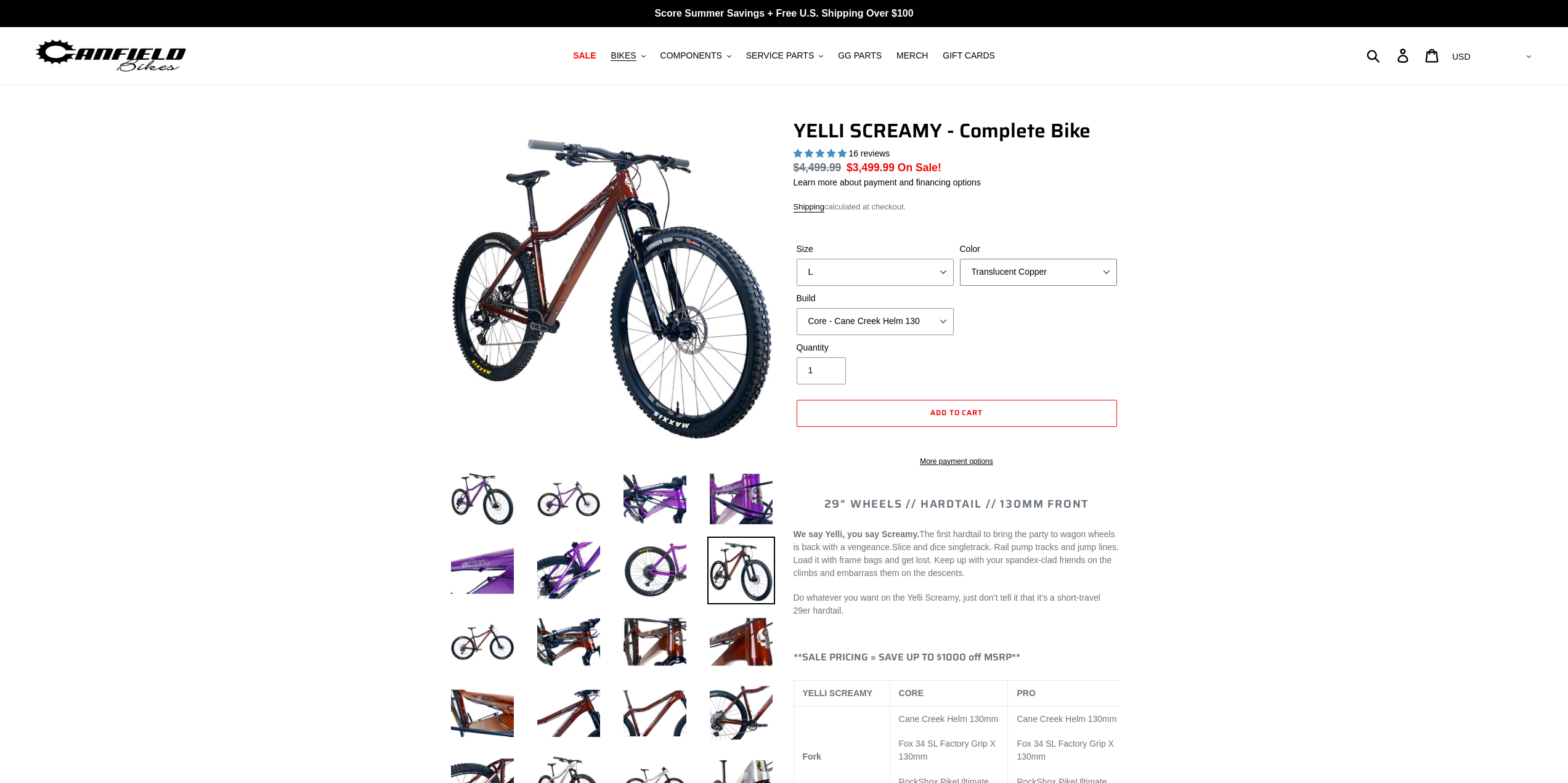
click at [1061, 272] on select "Translucent Copper Purple Haze Raw" at bounding box center [1038, 272] width 157 height 27
select select "Raw"
click at [960, 259] on select "Translucent Copper Purple Haze Raw" at bounding box center [1038, 272] width 157 height 27
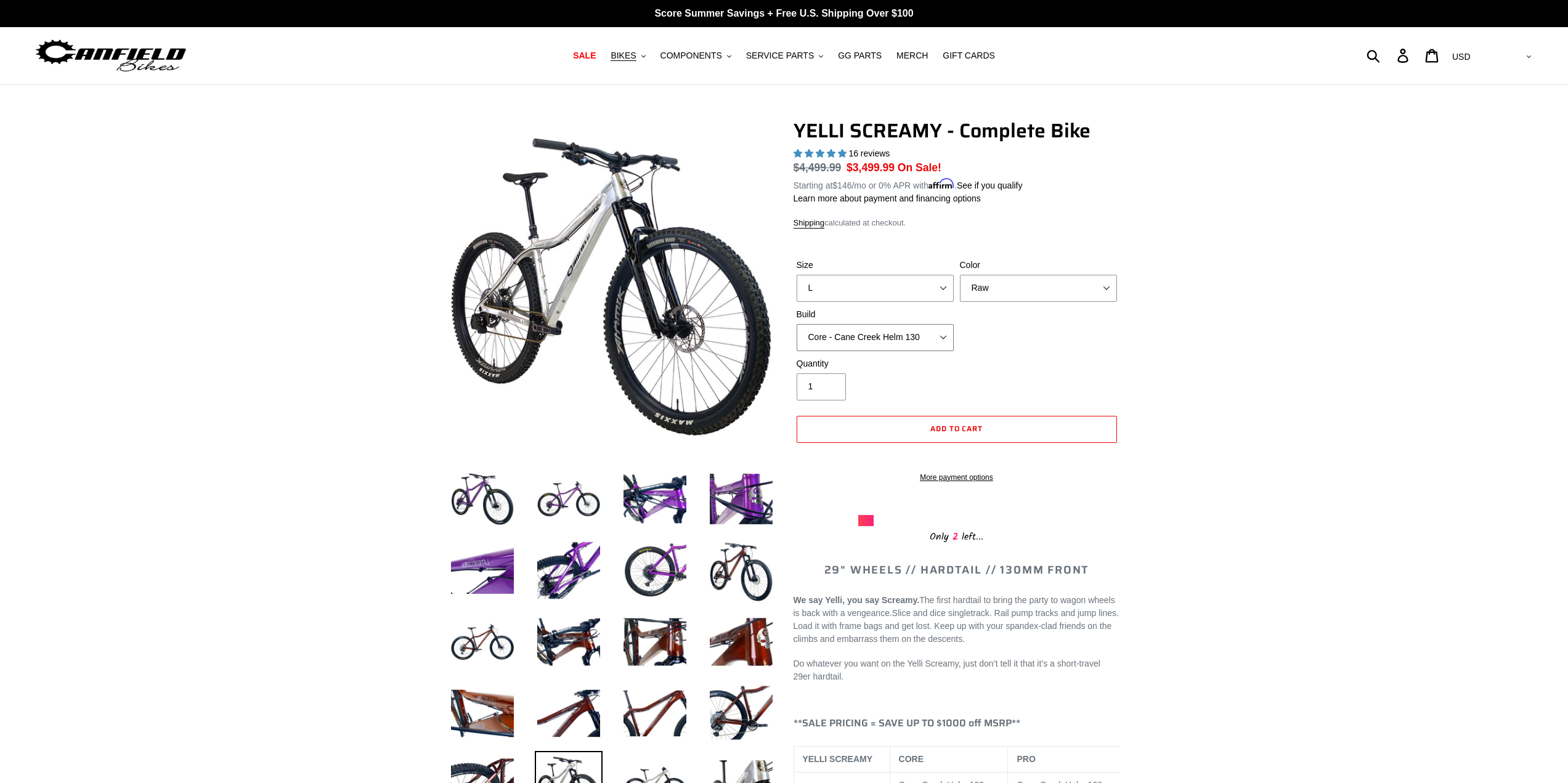
click at [936, 335] on select "Core - Cane Creek Helm 130 Pro - Cane Creek Helm 130 Core - Fox 34 SL Factory G…" at bounding box center [875, 337] width 157 height 27
click at [797, 324] on select "Core - Cane Creek Helm 130 Pro - Cane Creek Helm 130 Core - Fox 34 SL Factory G…" at bounding box center [875, 337] width 157 height 27
click at [937, 335] on select "Core - Cane Creek Helm 130 Pro - Cane Creek Helm 130 Core - Fox 34 SL Factory G…" at bounding box center [875, 337] width 157 height 27
click at [797, 324] on select "Core - Cane Creek Helm 130 Pro - Cane Creek Helm 130 Core - Fox 34 SL Factory G…" at bounding box center [875, 337] width 157 height 27
click at [924, 339] on select "Core - Cane Creek Helm 130 Pro - Cane Creek Helm 130 Core - Fox 34 SL Factory G…" at bounding box center [875, 337] width 157 height 27
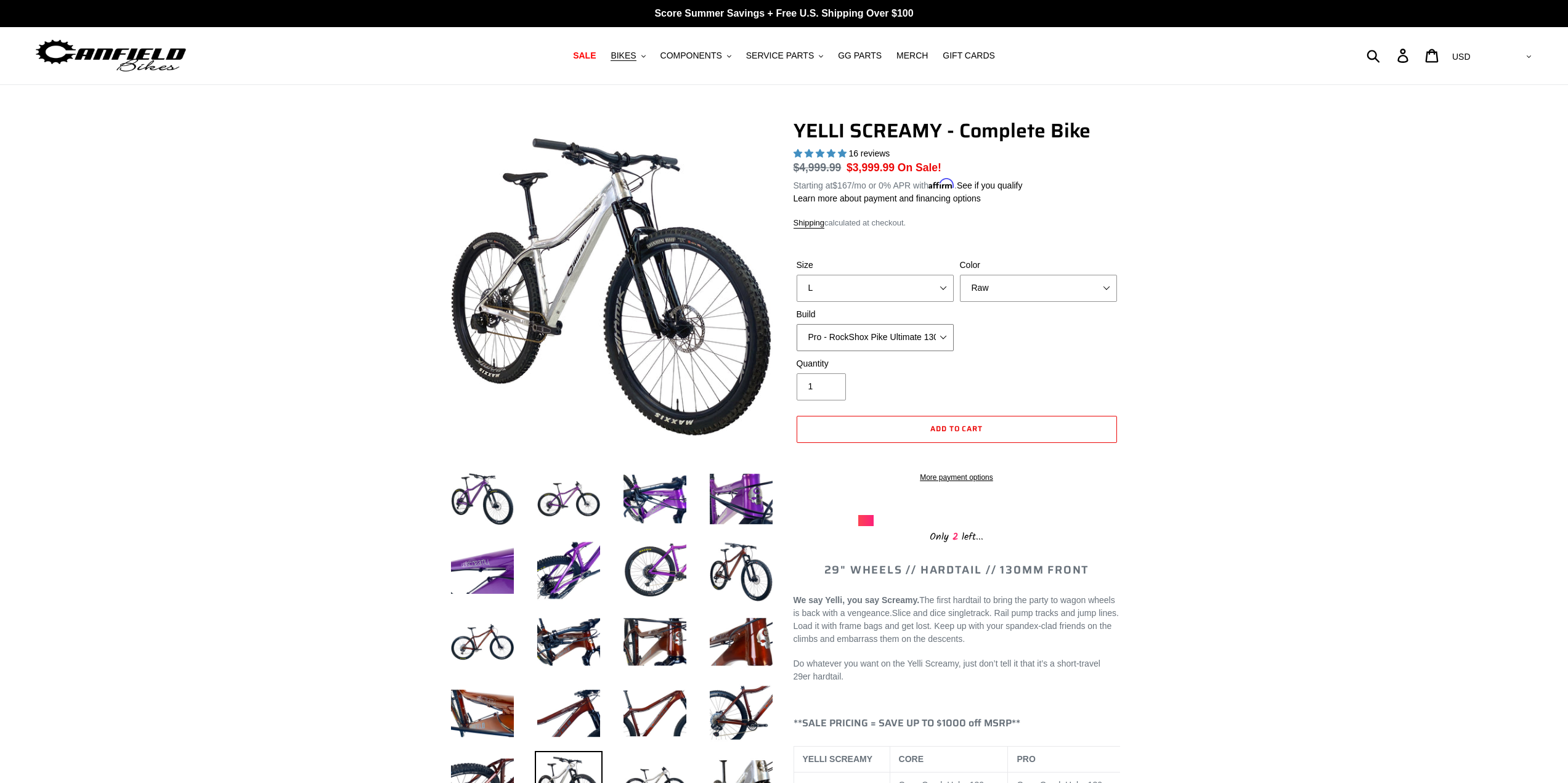
click at [797, 324] on select "Core - Cane Creek Helm 130 Pro - Cane Creek Helm 130 Core - Fox 34 SL Factory G…" at bounding box center [875, 337] width 157 height 27
click at [932, 340] on select "Core - Cane Creek Helm 130 Pro - Cane Creek Helm 130 Core - Fox 34 SL Factory G…" at bounding box center [875, 337] width 157 height 27
select select "Pro - Cane Creek Helm 130"
click at [797, 324] on select "Core - Cane Creek Helm 130 Pro - Cane Creek Helm 130 Core - Fox 34 SL Factory G…" at bounding box center [875, 337] width 157 height 27
click at [651, 54] on button "BIKES .cls-1{fill:#231f20}" at bounding box center [627, 56] width 47 height 17
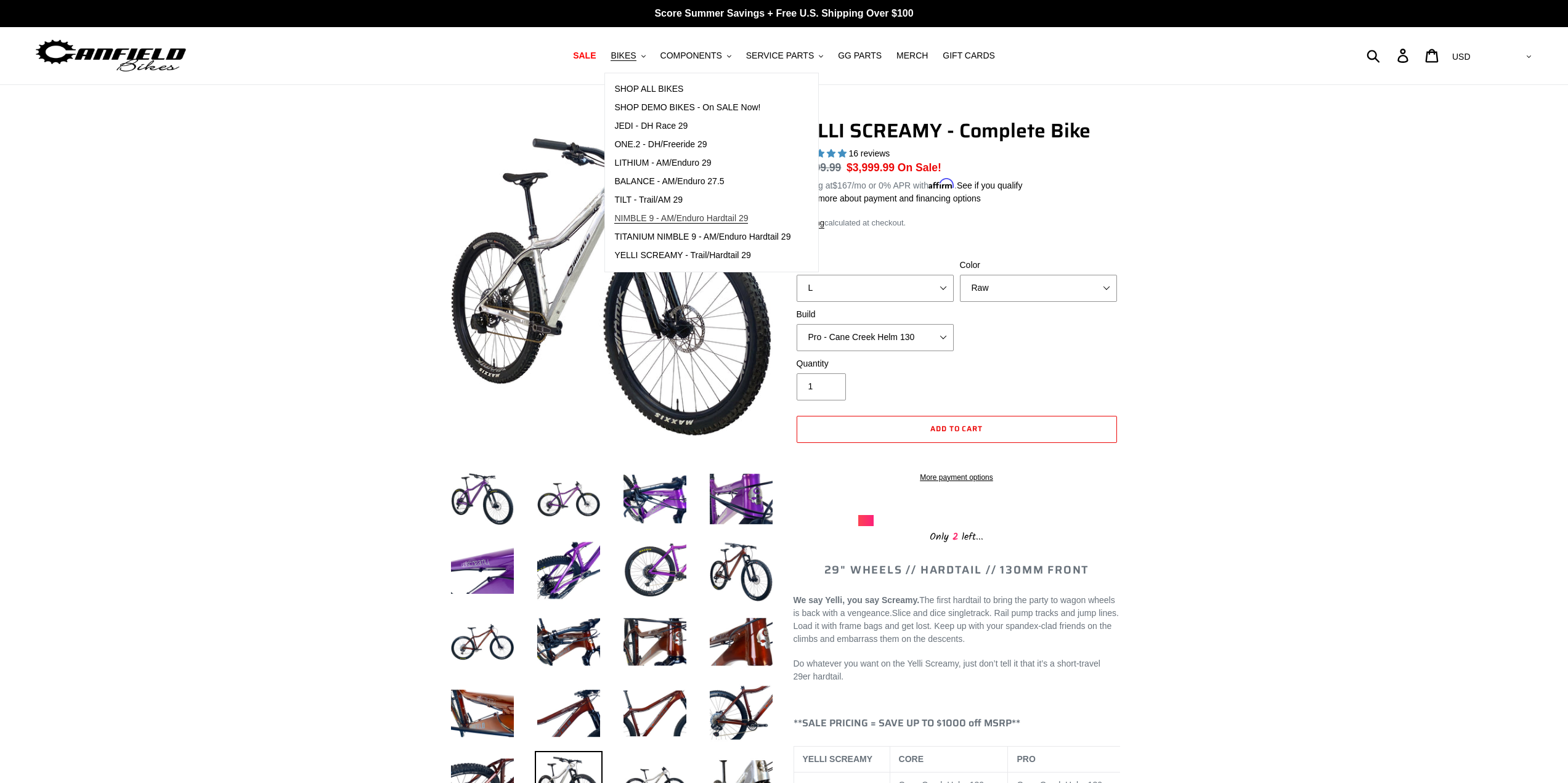
click at [689, 221] on span "NIMBLE 9 - AM/Enduro Hardtail 29" at bounding box center [681, 218] width 134 height 11
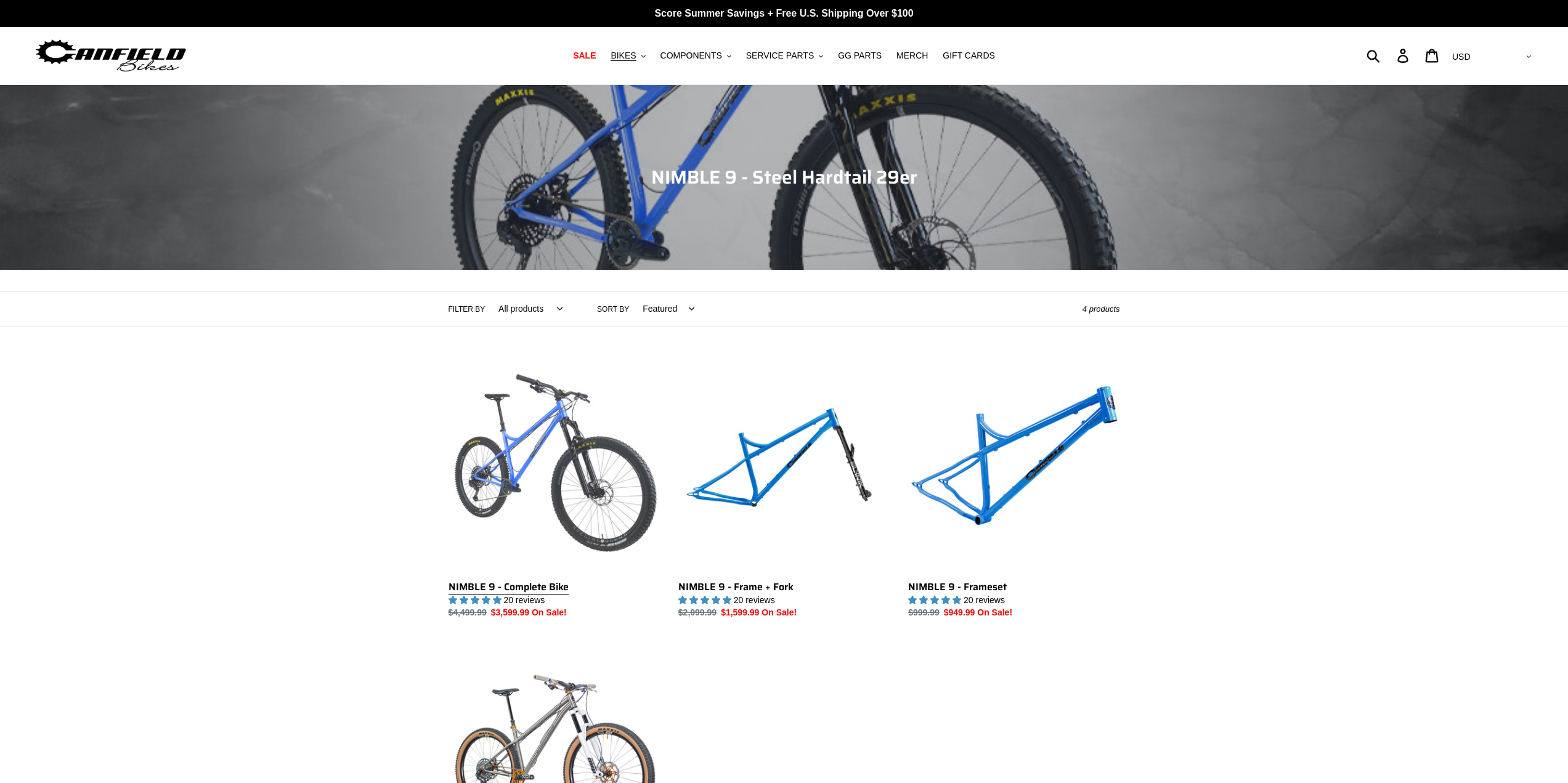
click at [552, 430] on link "NIMBLE 9 - Complete Bike" at bounding box center [554, 490] width 211 height 259
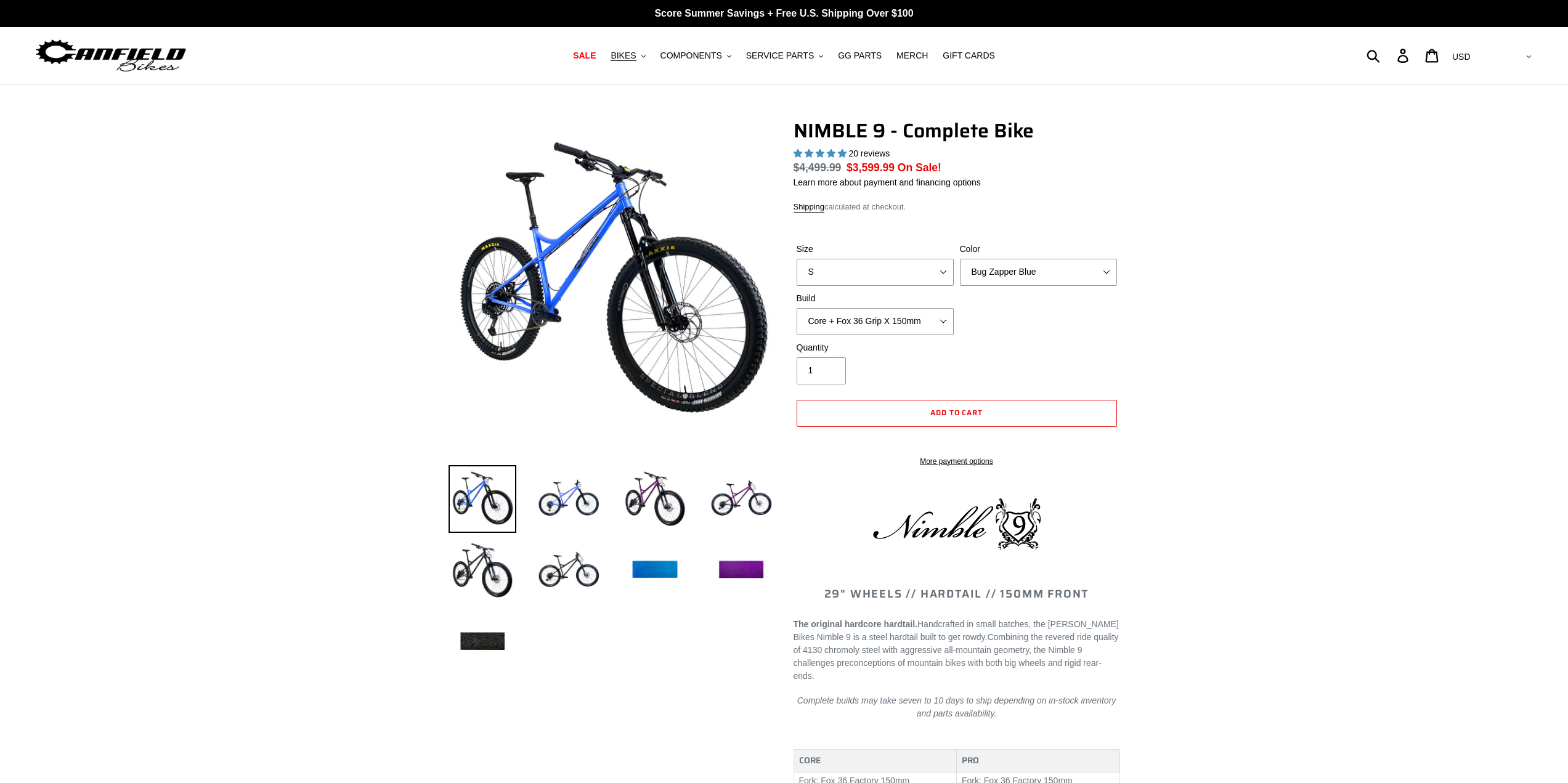
select select "highest-rating"
click at [1007, 274] on select "Bug Zapper Blue Purple Haze - Sold Out Galaxy Black" at bounding box center [1038, 272] width 157 height 27
select select "Galaxy Black"
click at [960, 259] on select "Bug Zapper Blue Purple Haze - Sold Out Galaxy Black" at bounding box center [1038, 272] width 157 height 27
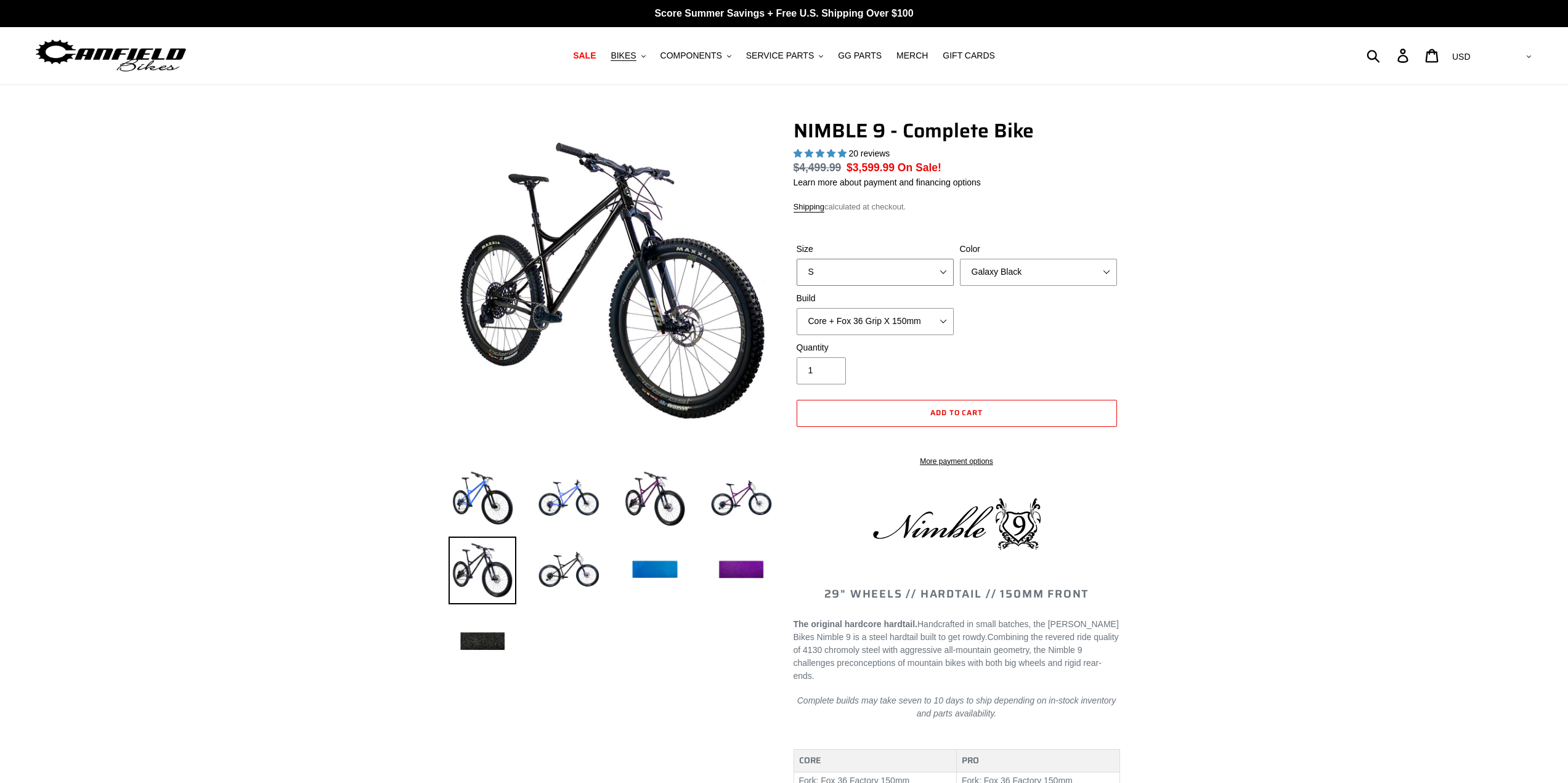
click at [945, 277] on select "S M L XL" at bounding box center [875, 272] width 157 height 27
select select "L"
click at [797, 259] on select "S M L XL" at bounding box center [875, 272] width 157 height 27
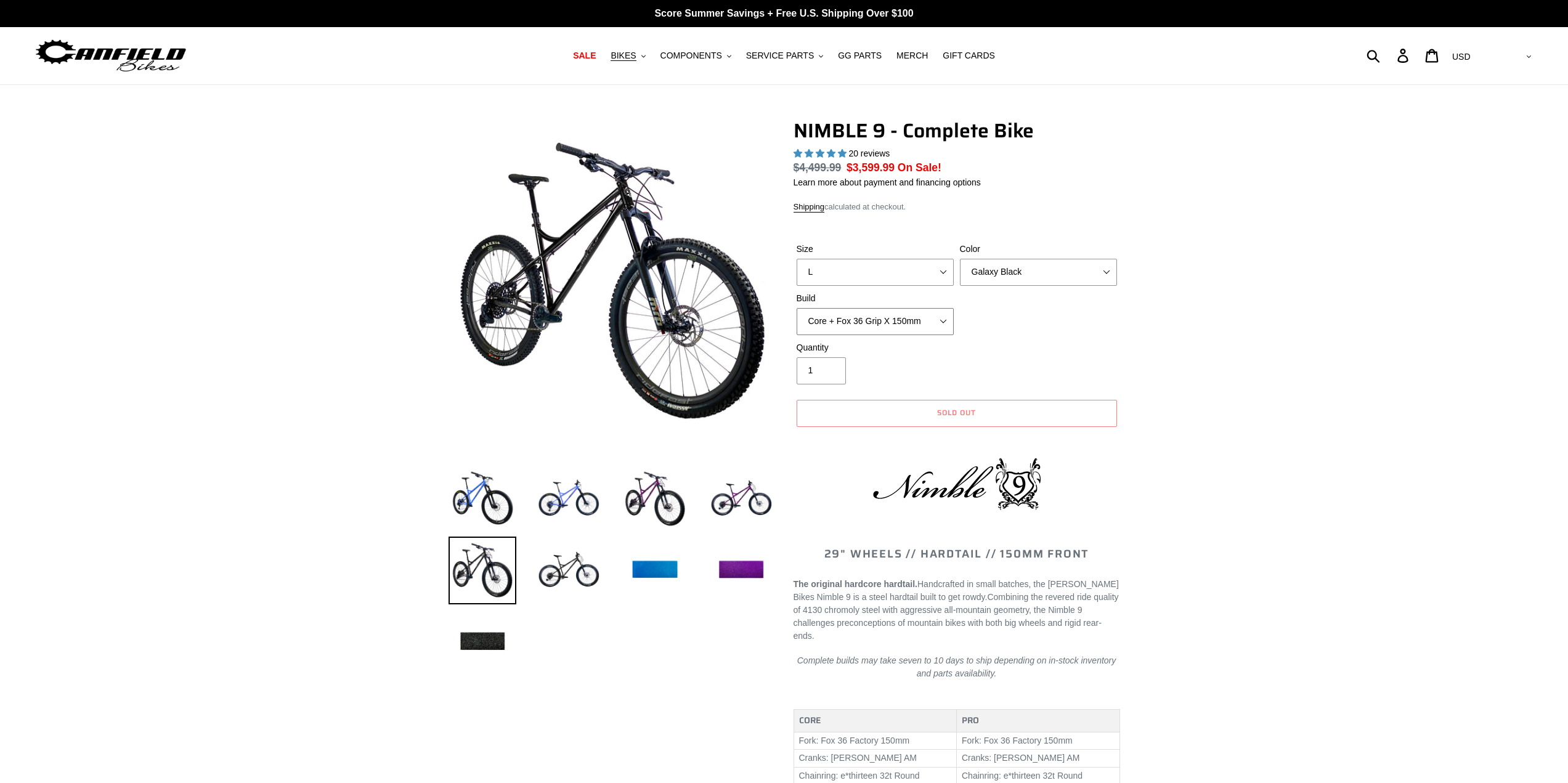
click at [891, 319] on select "Core + Fox 36 Grip X 150mm Pro + Fox 36 Grip X 150mm Core + RockShox Lyrik Ulti…" at bounding box center [875, 321] width 157 height 27
click at [797, 308] on select "Core + Fox 36 Grip X 150mm Pro + Fox 36 Grip X 150mm Core + RockShox Lyrik Ulti…" at bounding box center [875, 321] width 157 height 27
click at [919, 324] on select "Core + Fox 36 Grip X 150mm Pro + Fox 36 Grip X 150mm Core + RockShox Lyrik Ulti…" at bounding box center [875, 321] width 157 height 27
